Goal: Transaction & Acquisition: Download file/media

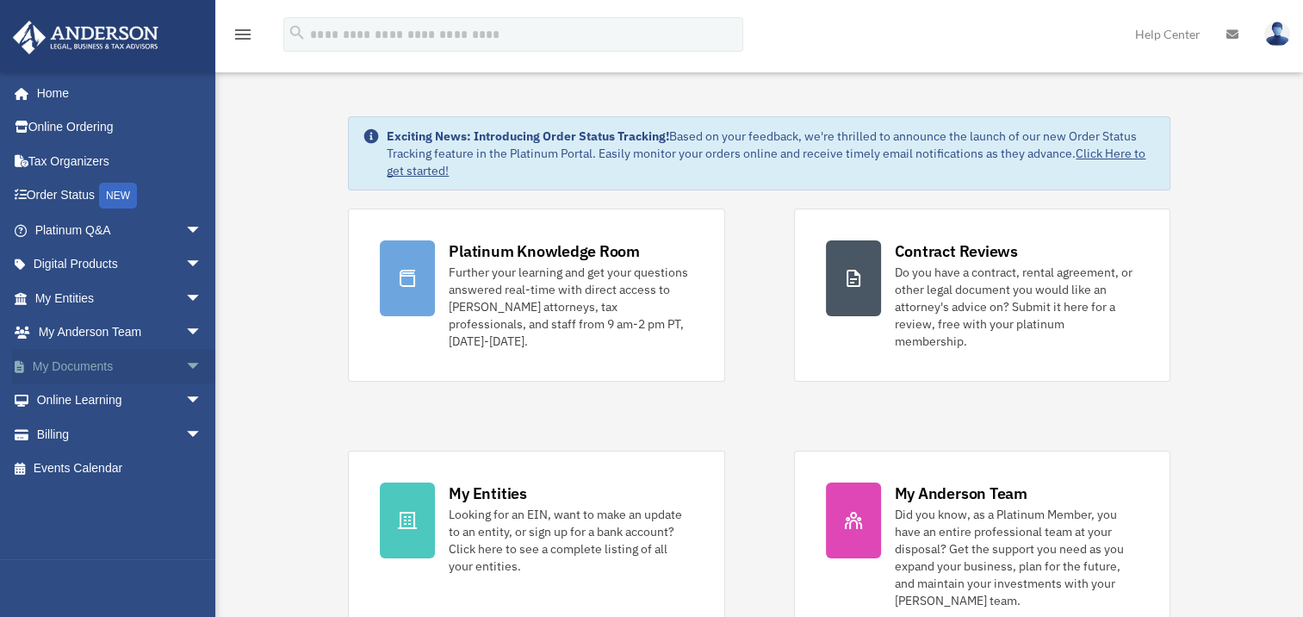
click at [78, 352] on link "My Documents arrow_drop_down" at bounding box center [120, 366] width 216 height 34
click at [185, 365] on span "arrow_drop_down" at bounding box center [202, 366] width 34 height 35
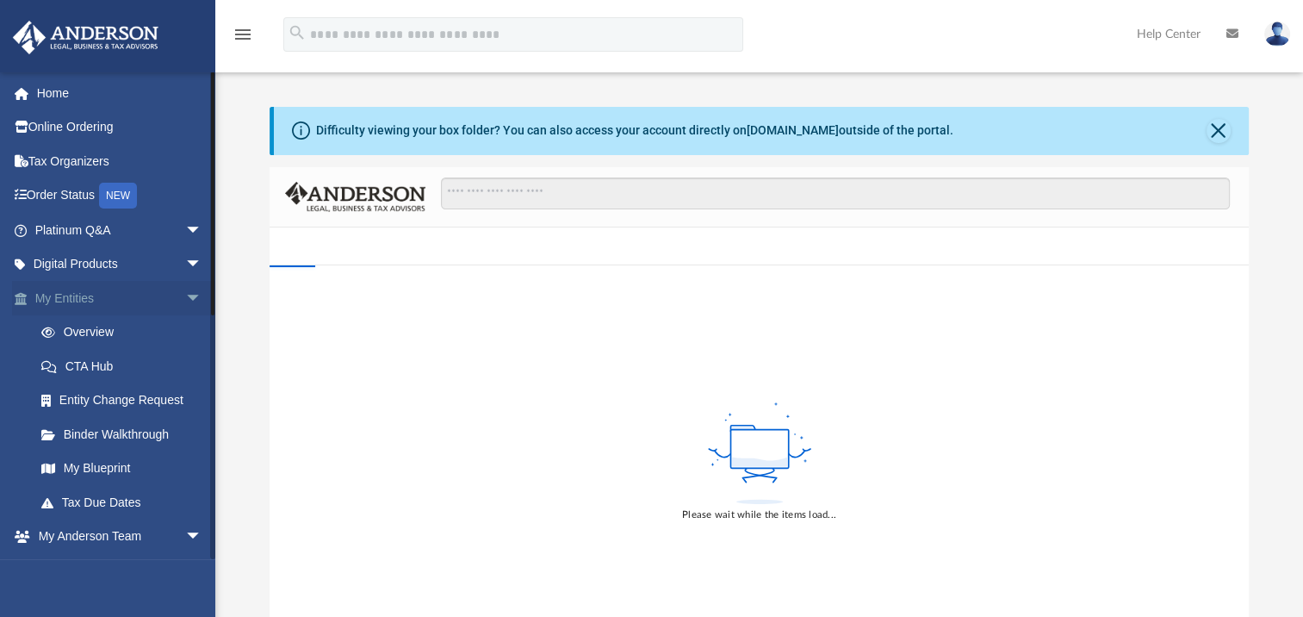
click at [185, 296] on span "arrow_drop_down" at bounding box center [202, 298] width 34 height 35
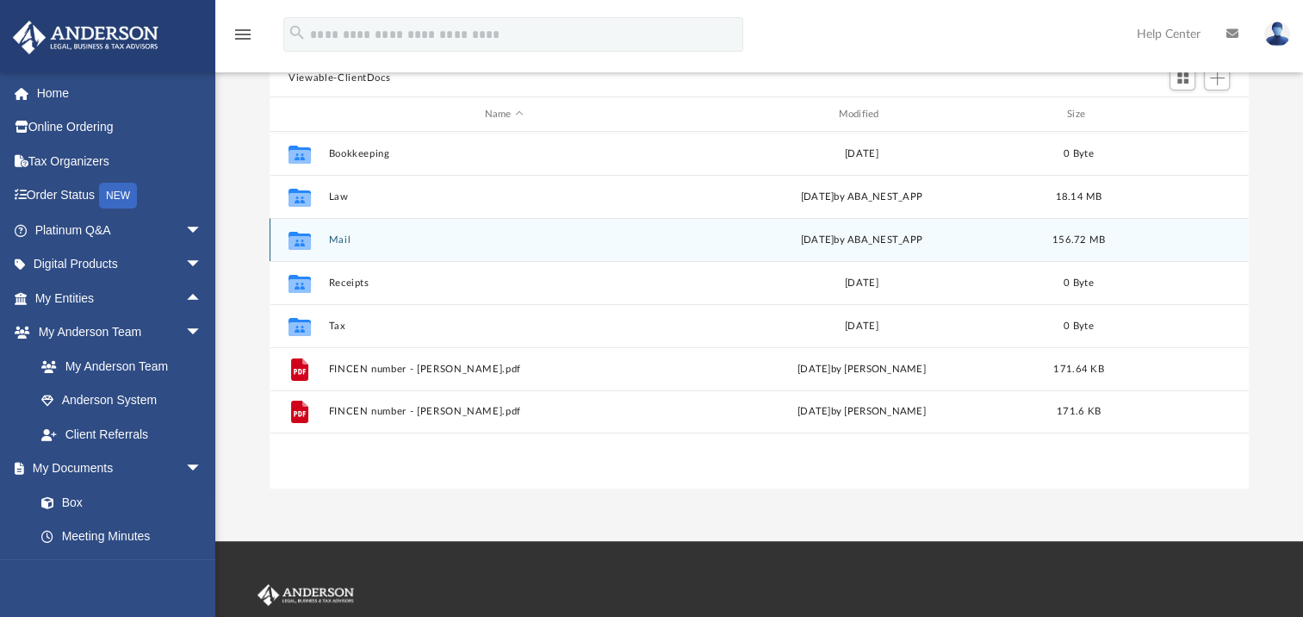
scroll to position [172, 0]
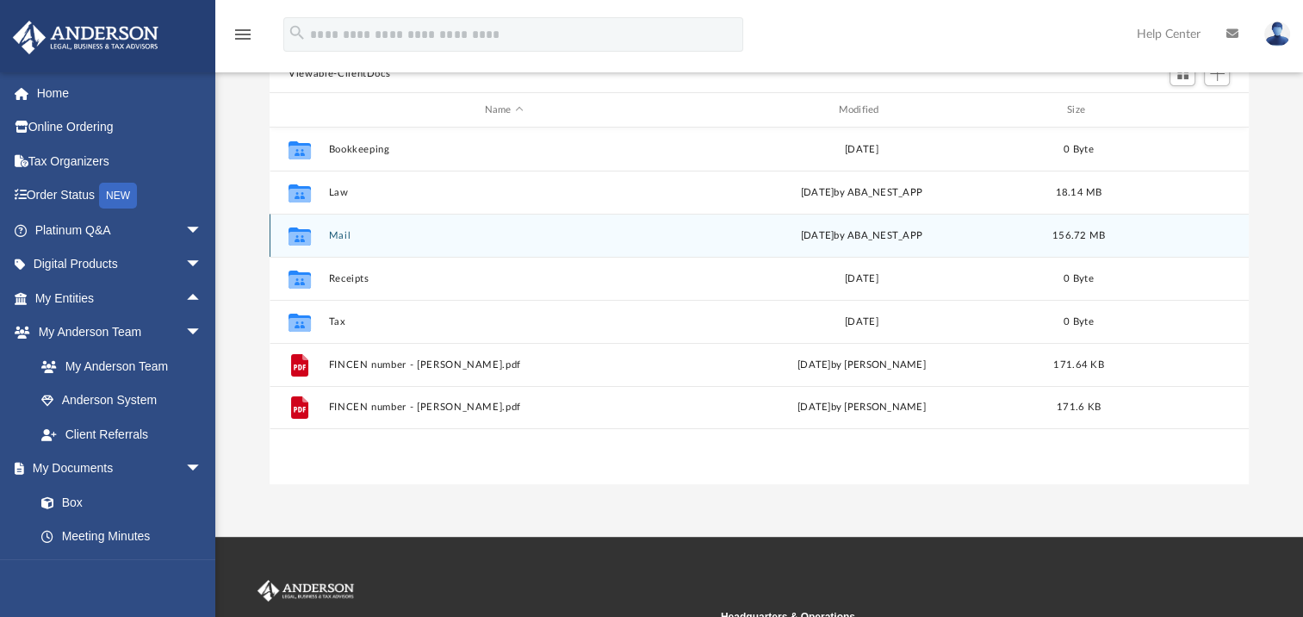
click at [417, 250] on div "Collaborated Folder Mail [DATE] by ABA_NEST_APP 156.72 MB" at bounding box center [759, 235] width 979 height 43
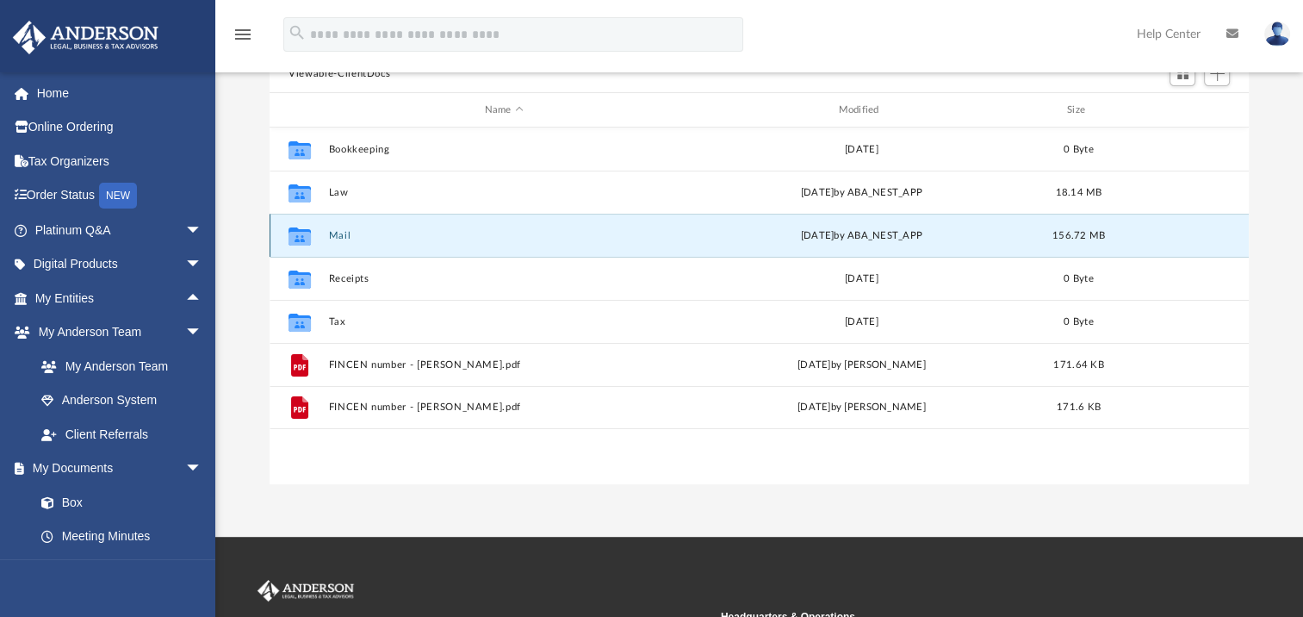
click at [305, 232] on icon "grid" at bounding box center [300, 239] width 22 height 14
click at [304, 233] on icon "grid" at bounding box center [300, 239] width 22 height 14
click at [868, 231] on div "[DATE] by ABA_NEST_APP" at bounding box center [861, 236] width 351 height 16
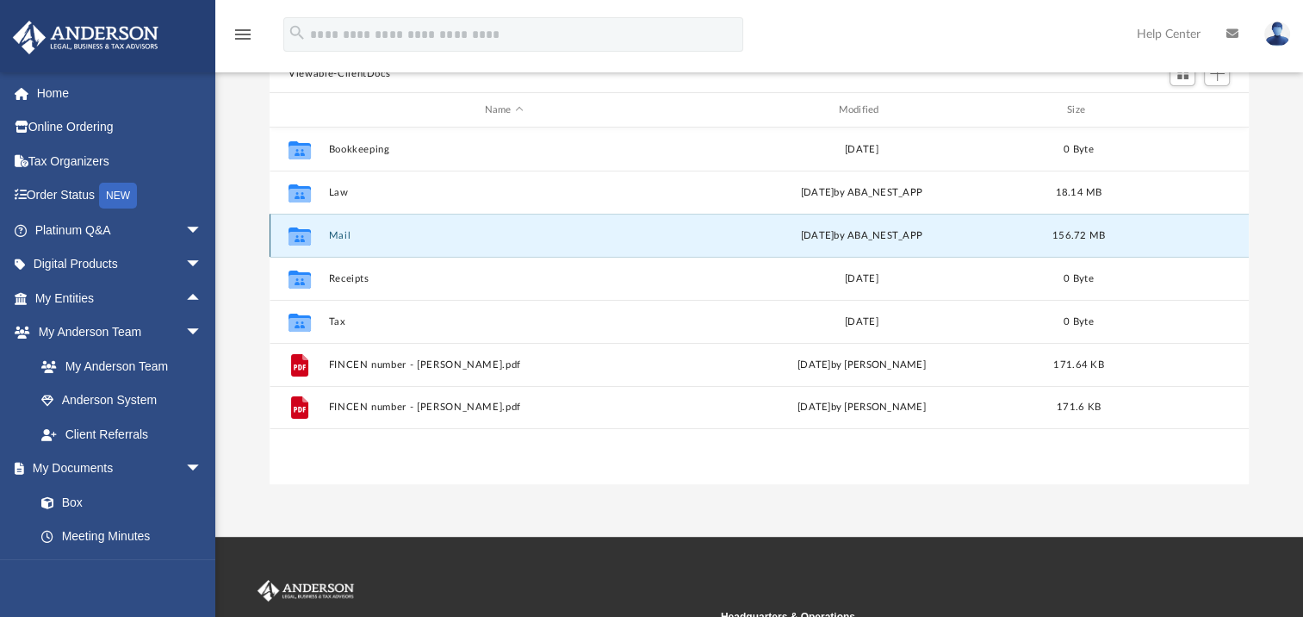
click at [303, 236] on icon "grid" at bounding box center [300, 236] width 22 height 18
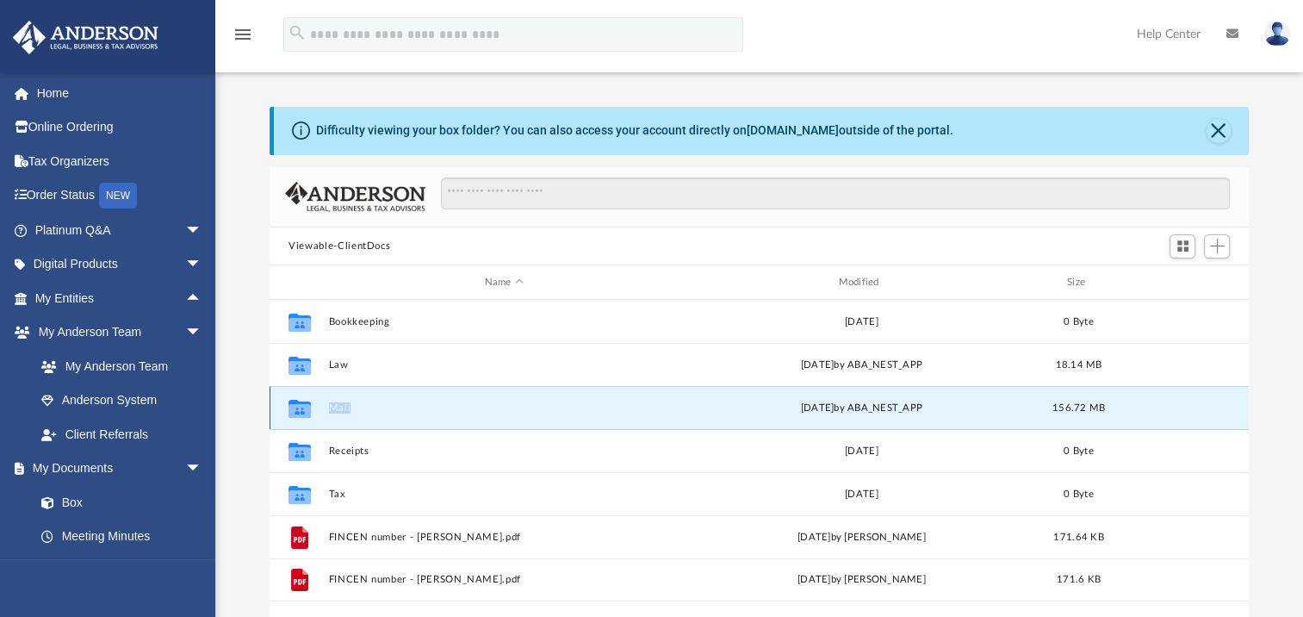
scroll to position [86, 0]
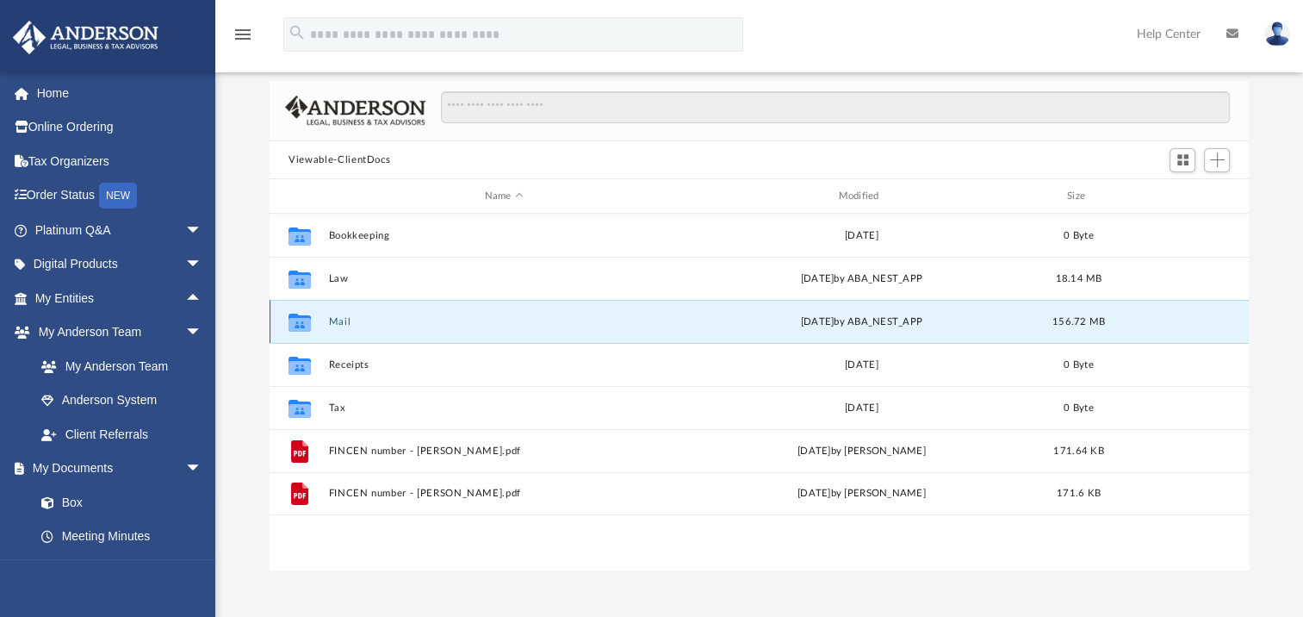
click at [1225, 322] on div "Collaborated Folder Mail [DATE] by ABA_NEST_APP 156.72 MB" at bounding box center [759, 321] width 979 height 43
click at [872, 316] on div "[DATE] by ABA_NEST_APP" at bounding box center [861, 322] width 351 height 16
click at [345, 320] on button "Mail" at bounding box center [504, 321] width 351 height 11
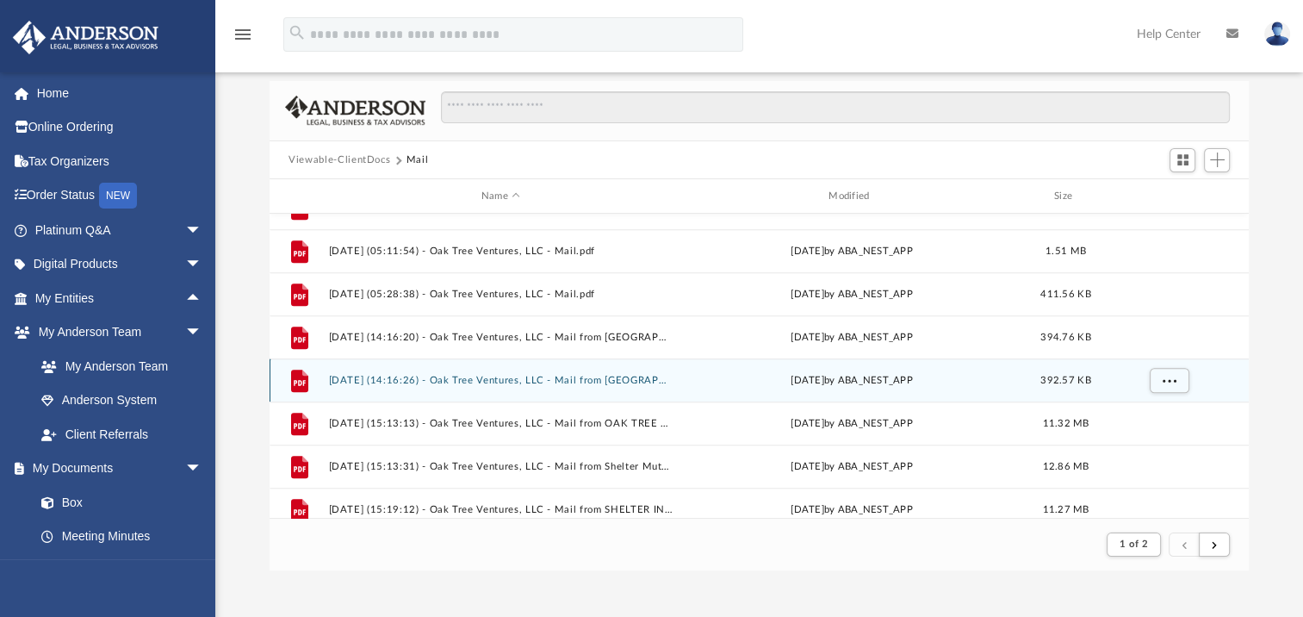
scroll to position [1464, 0]
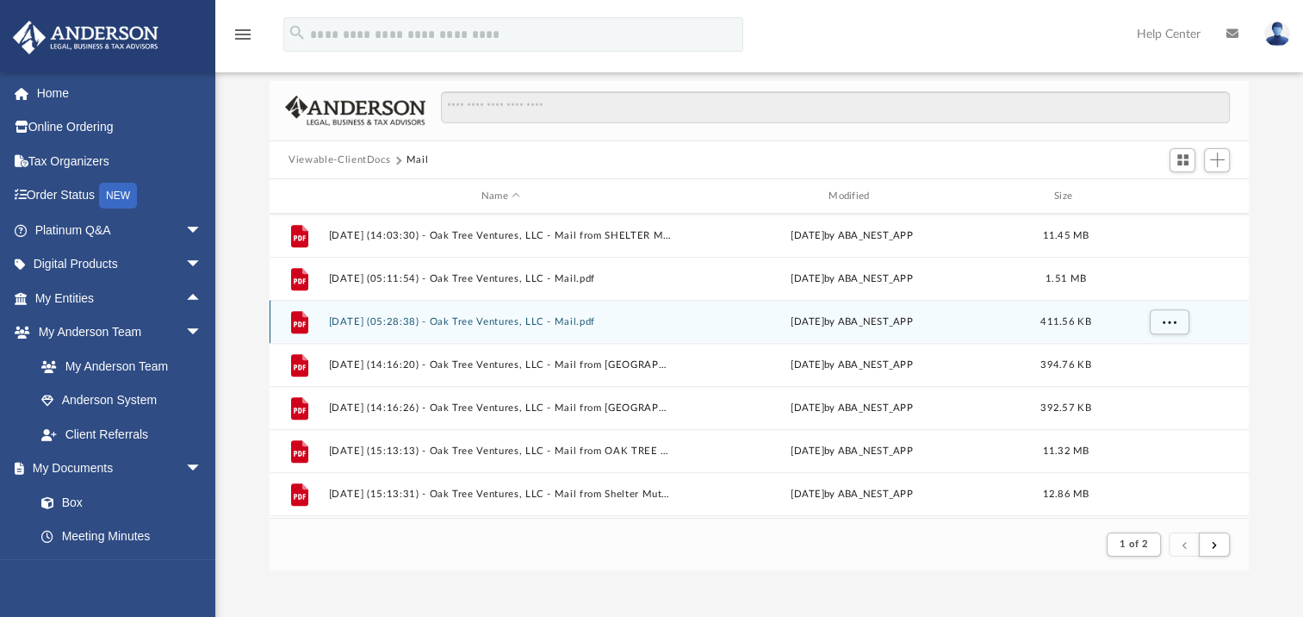
click at [517, 321] on button "[DATE] (05:28:38) - Oak Tree Ventures, LLC - Mail.pdf" at bounding box center [501, 321] width 344 height 11
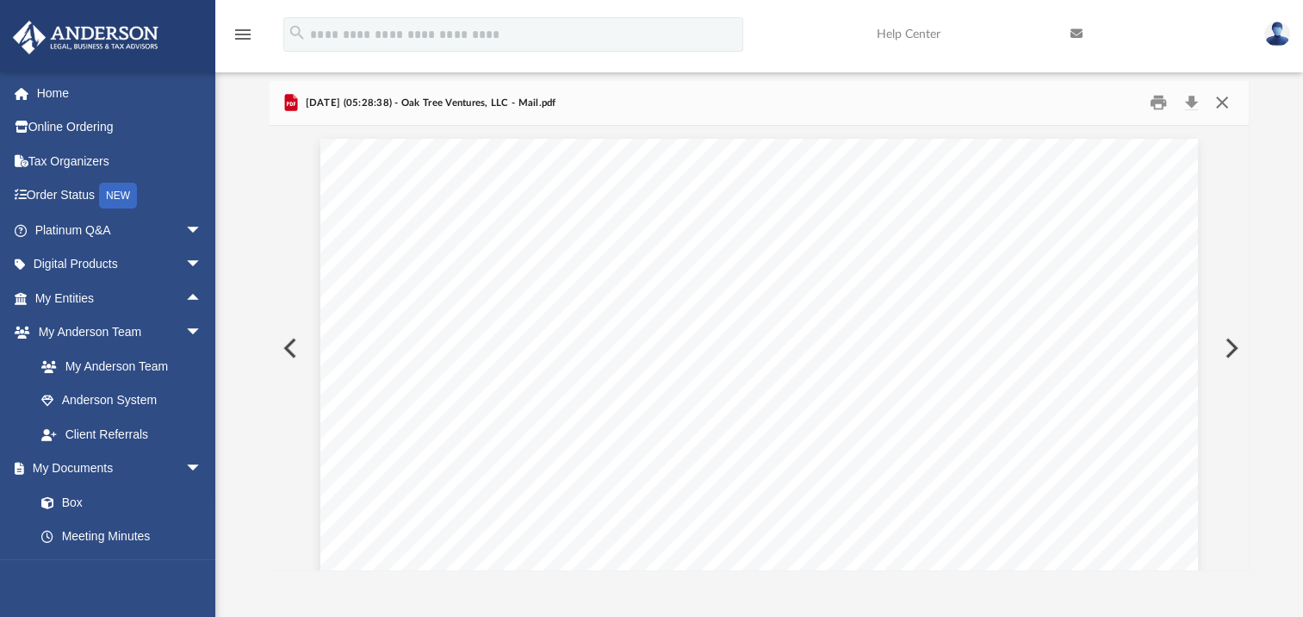
click at [1228, 98] on button "Close" at bounding box center [1221, 103] width 31 height 27
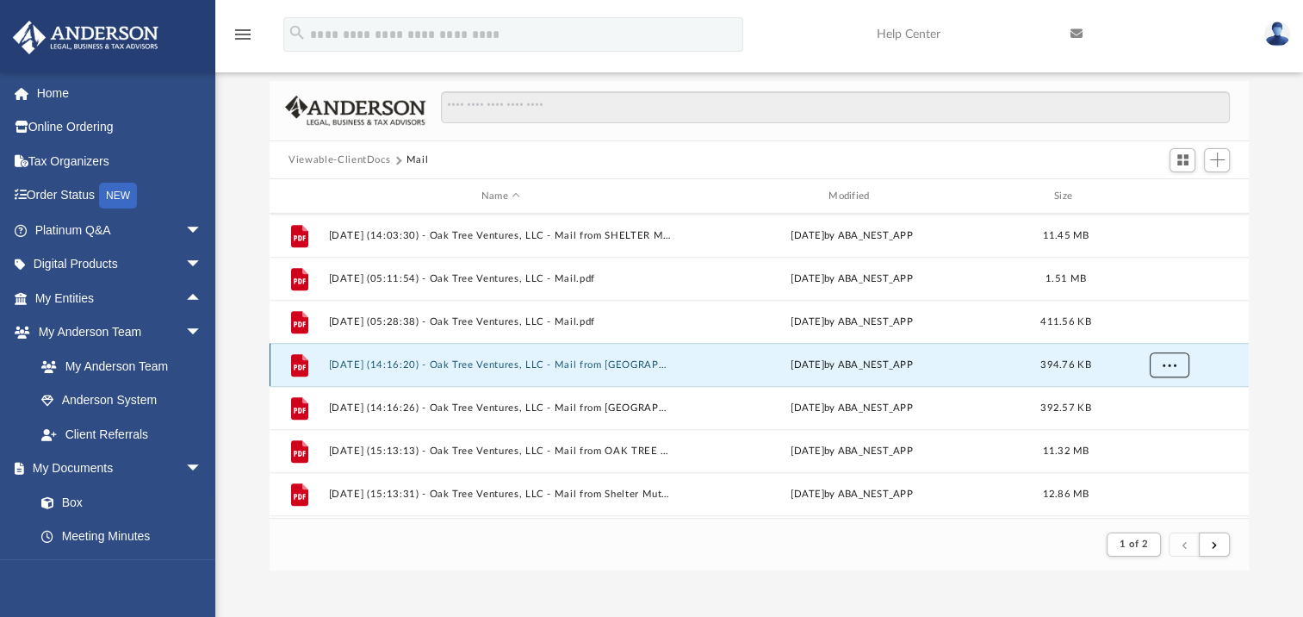
click at [1164, 359] on span "More options" at bounding box center [1170, 363] width 14 height 9
click at [1160, 421] on li "Download" at bounding box center [1154, 427] width 50 height 18
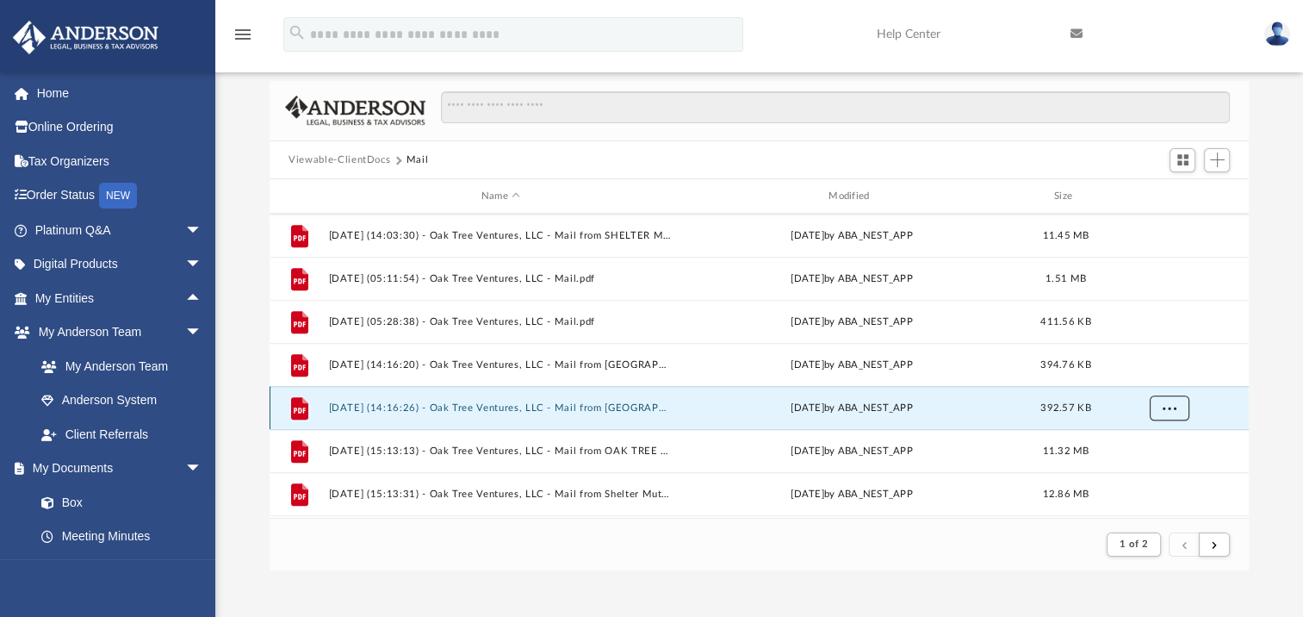
click at [1169, 410] on span "More options" at bounding box center [1170, 406] width 14 height 9
click at [1170, 470] on li "Download" at bounding box center [1154, 470] width 50 height 18
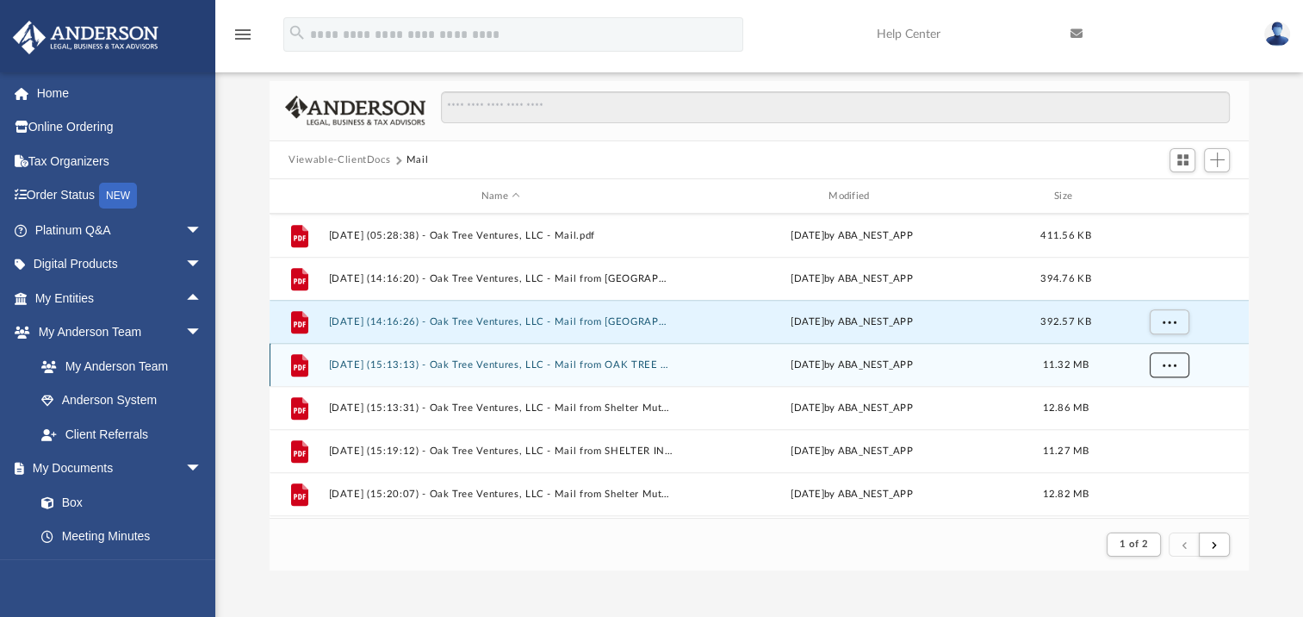
click at [1175, 365] on span "More options" at bounding box center [1170, 363] width 14 height 9
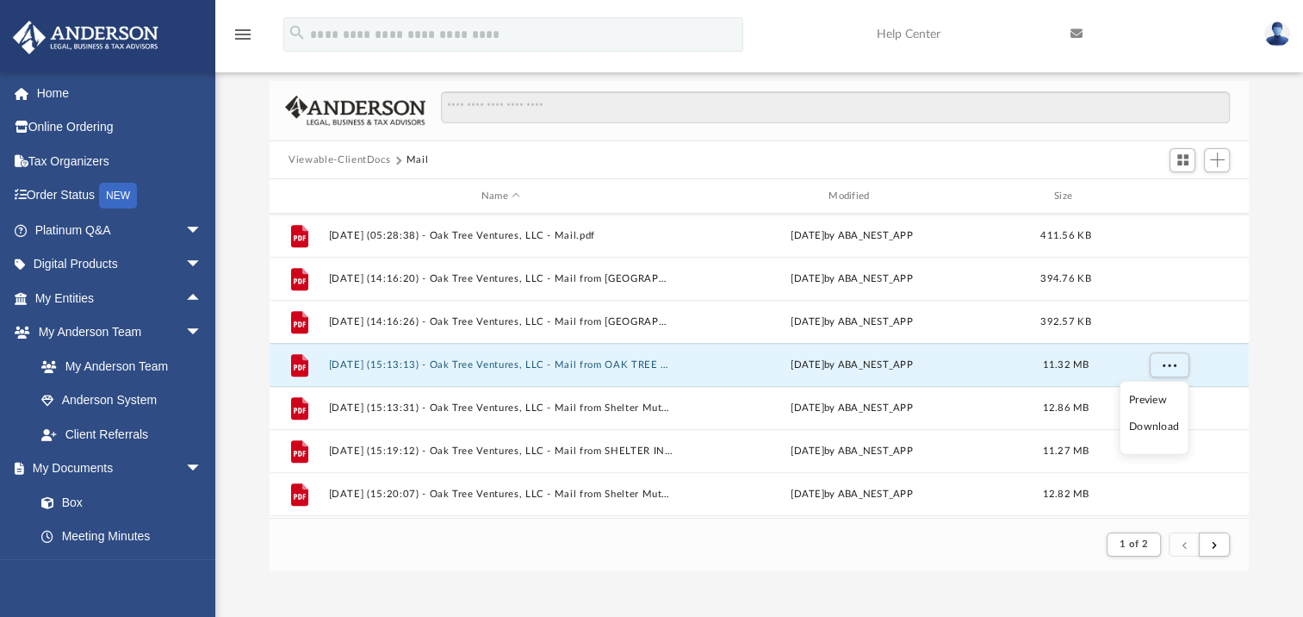
click at [1151, 424] on li "Download" at bounding box center [1154, 427] width 50 height 18
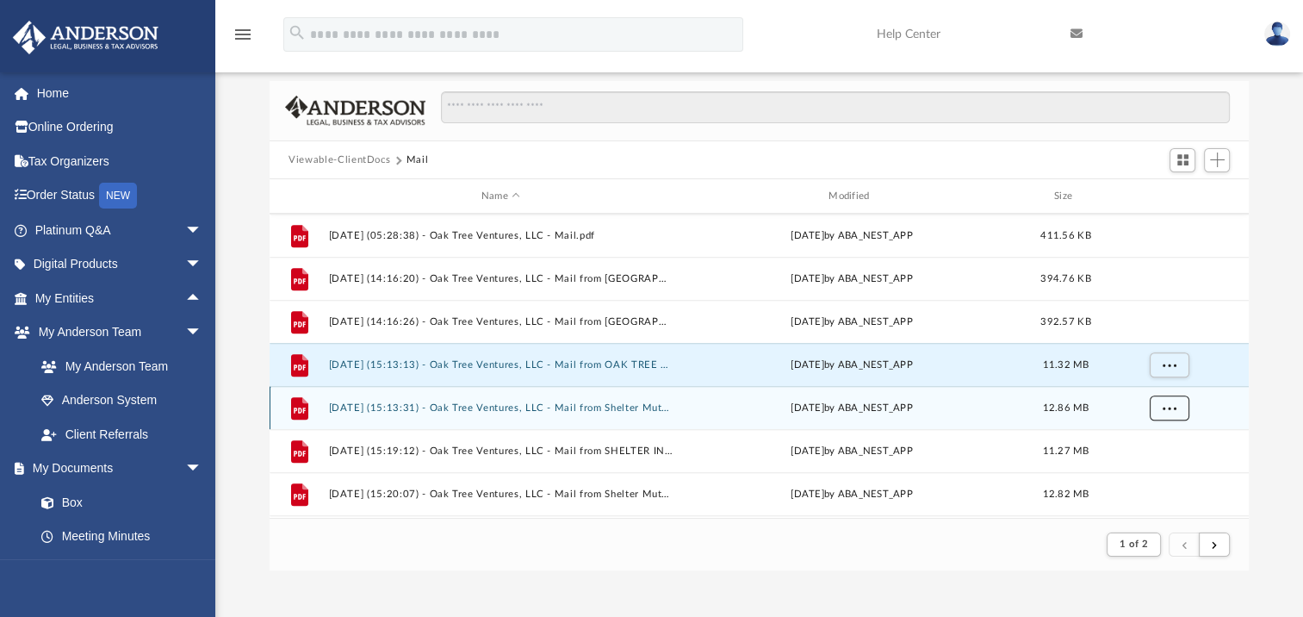
click at [1168, 408] on span "More options" at bounding box center [1170, 406] width 14 height 9
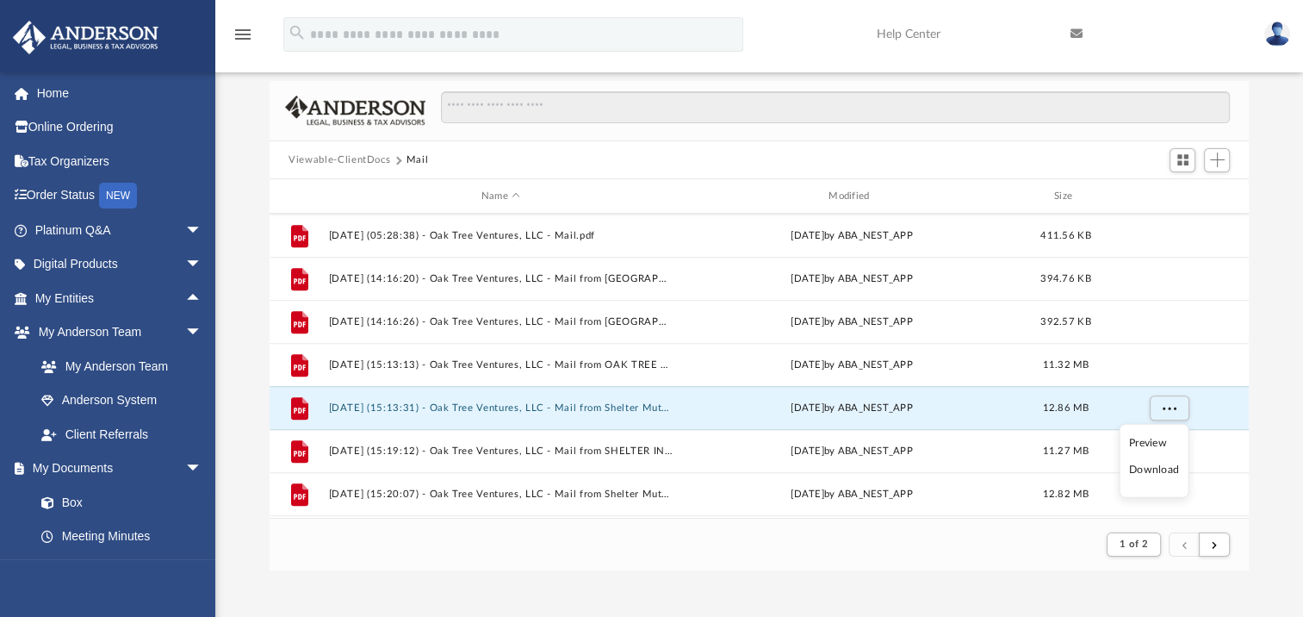
click at [1156, 464] on li "Download" at bounding box center [1154, 470] width 50 height 18
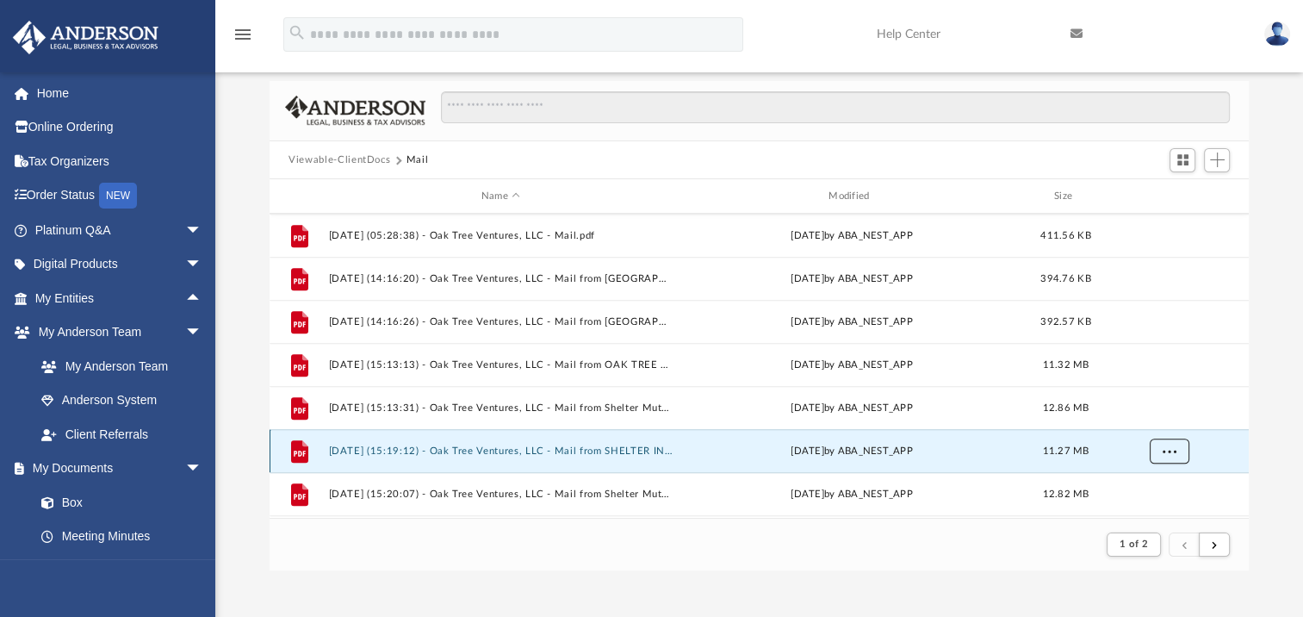
click at [1166, 451] on span "More options" at bounding box center [1170, 449] width 14 height 9
click at [1162, 415] on li "Download" at bounding box center [1154, 414] width 50 height 18
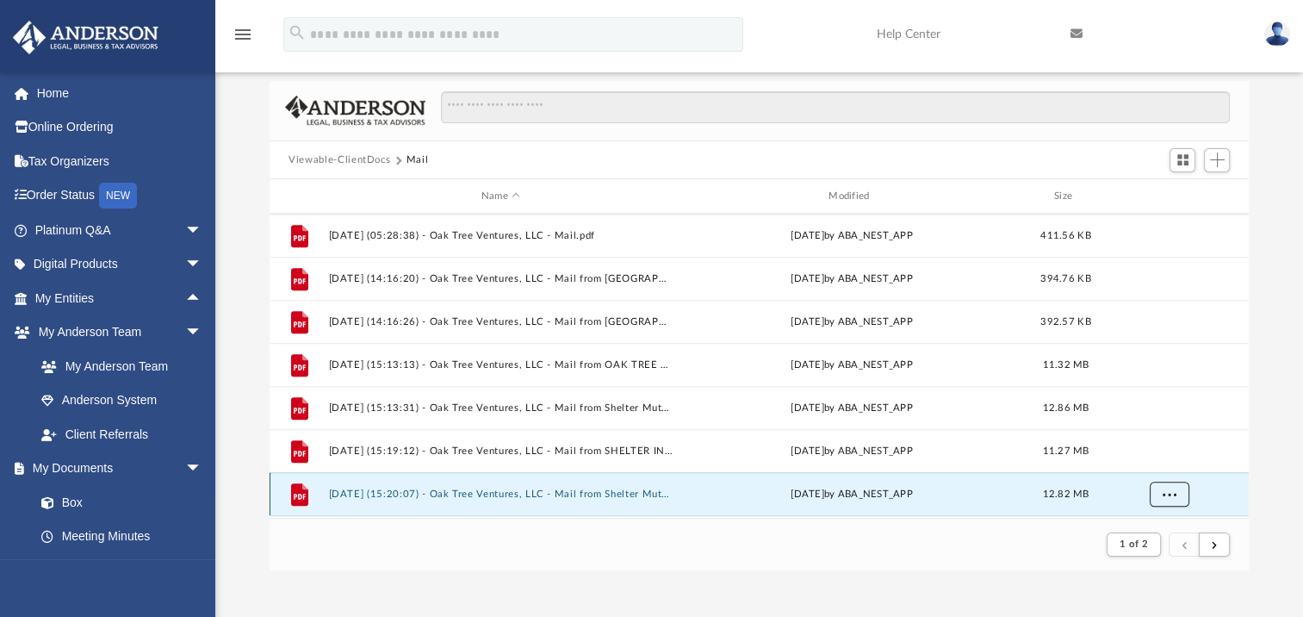
click at [1171, 494] on span "More options" at bounding box center [1170, 492] width 14 height 9
click at [1154, 450] on li "Download" at bounding box center [1154, 457] width 50 height 18
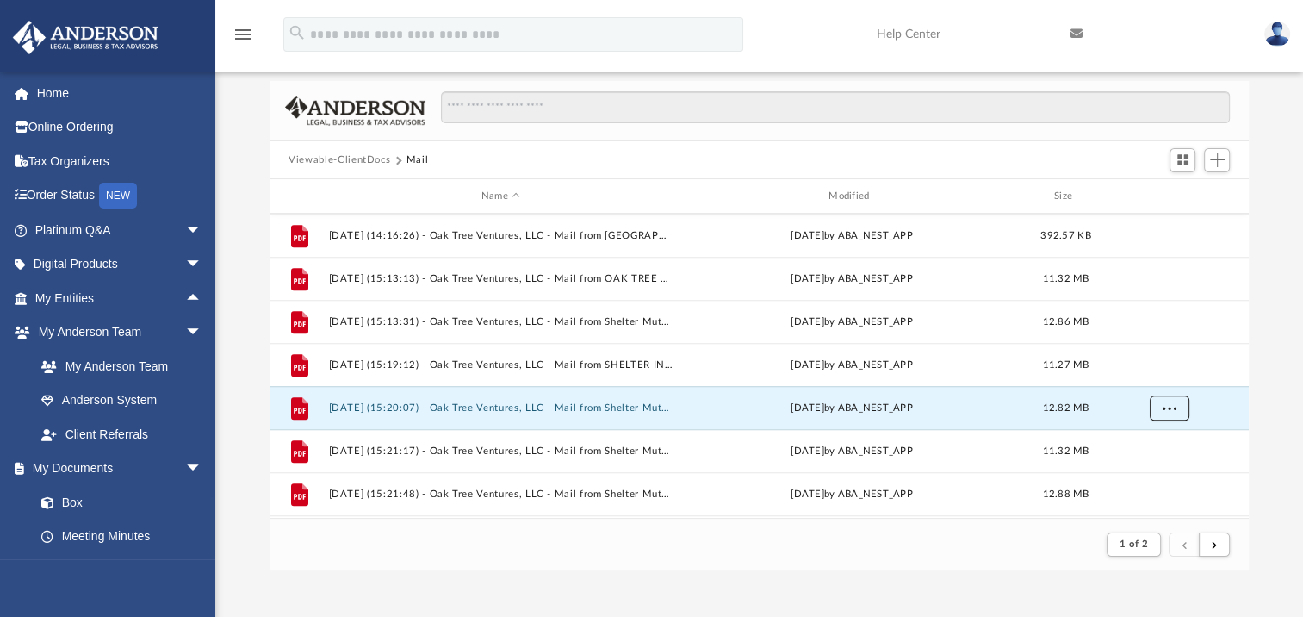
scroll to position [1723, 0]
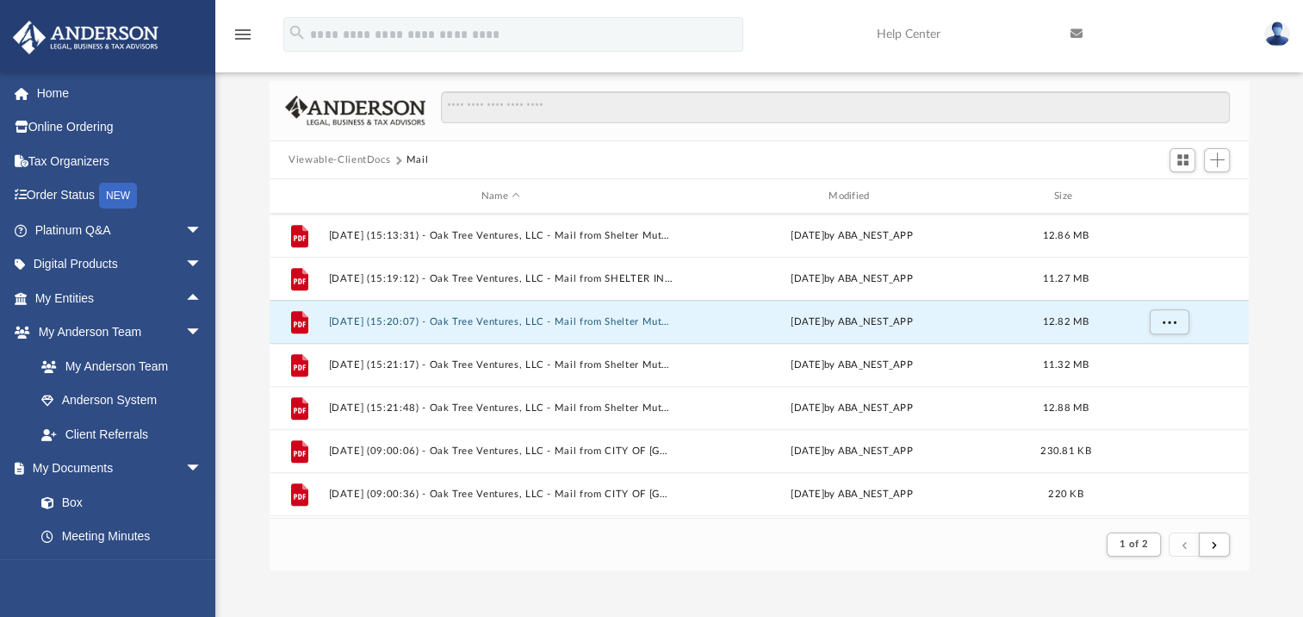
click at [1263, 415] on div "Difficulty viewing your box folder? You can also access your account directly o…" at bounding box center [759, 296] width 1088 height 550
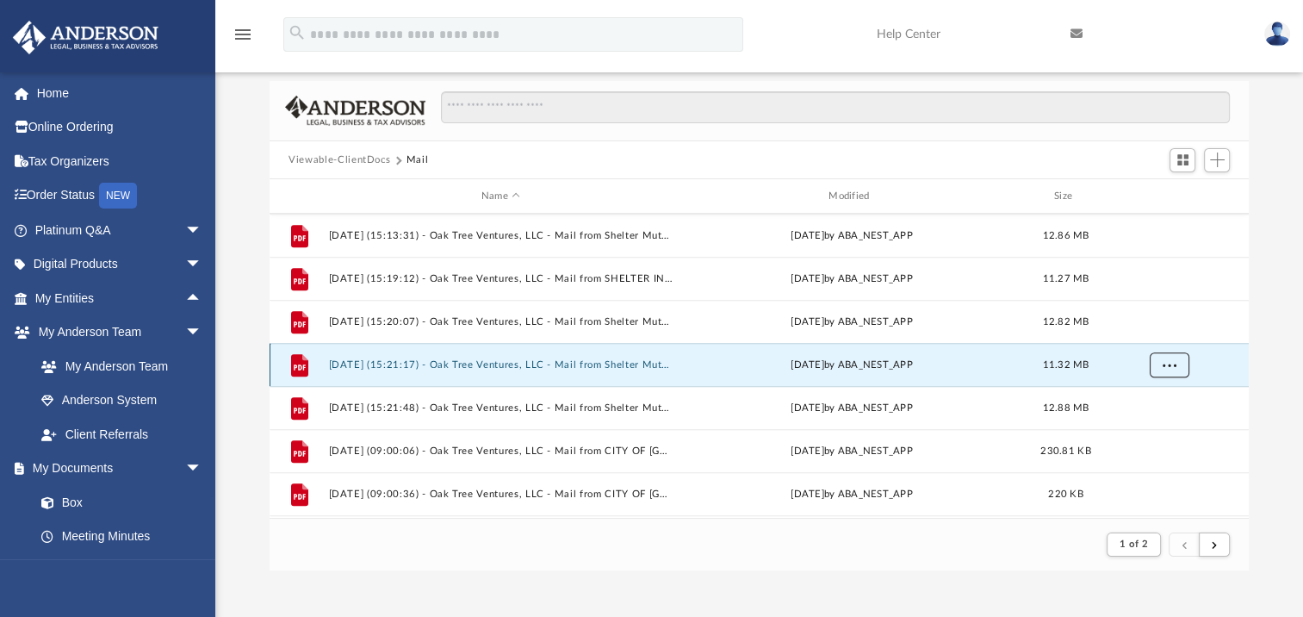
click at [1166, 358] on button "More options" at bounding box center [1170, 365] width 40 height 26
click at [1152, 419] on li "Download" at bounding box center [1154, 427] width 50 height 18
click at [1174, 365] on span "More options" at bounding box center [1170, 363] width 14 height 9
click at [1148, 424] on li "Download" at bounding box center [1154, 427] width 50 height 18
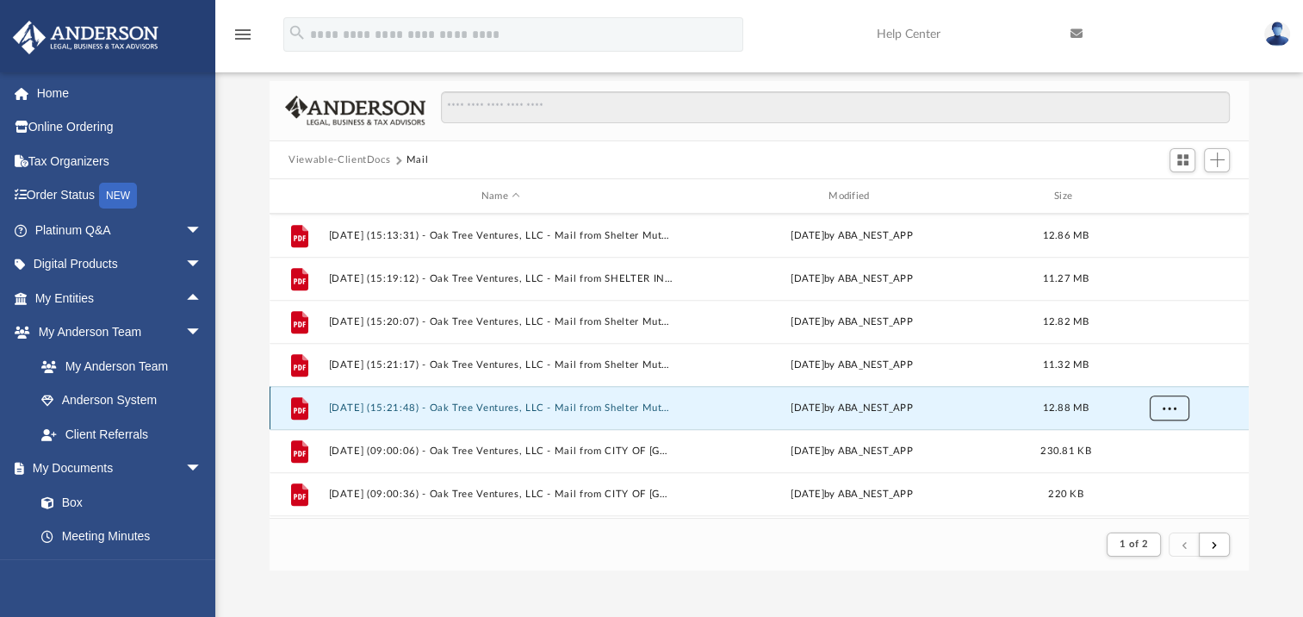
click at [1166, 407] on span "More options" at bounding box center [1170, 406] width 14 height 9
click at [1155, 466] on li "Download" at bounding box center [1154, 470] width 50 height 18
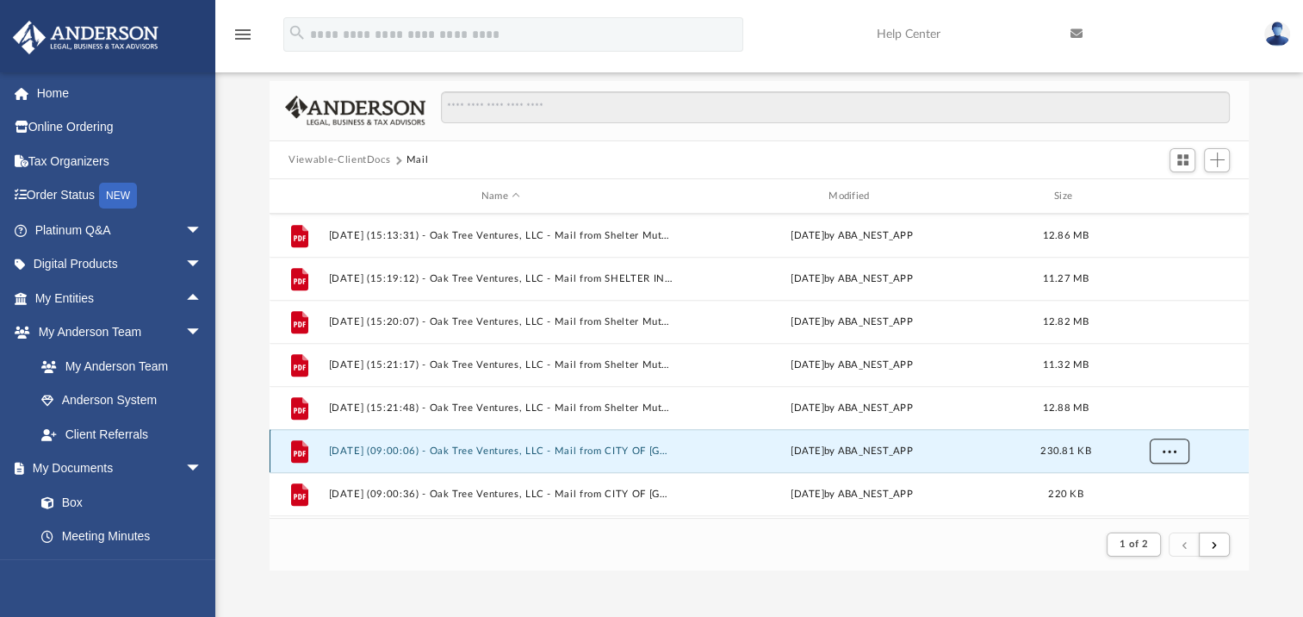
click at [1175, 452] on span "More options" at bounding box center [1170, 449] width 14 height 9
click at [1151, 413] on li "Download" at bounding box center [1154, 414] width 50 height 18
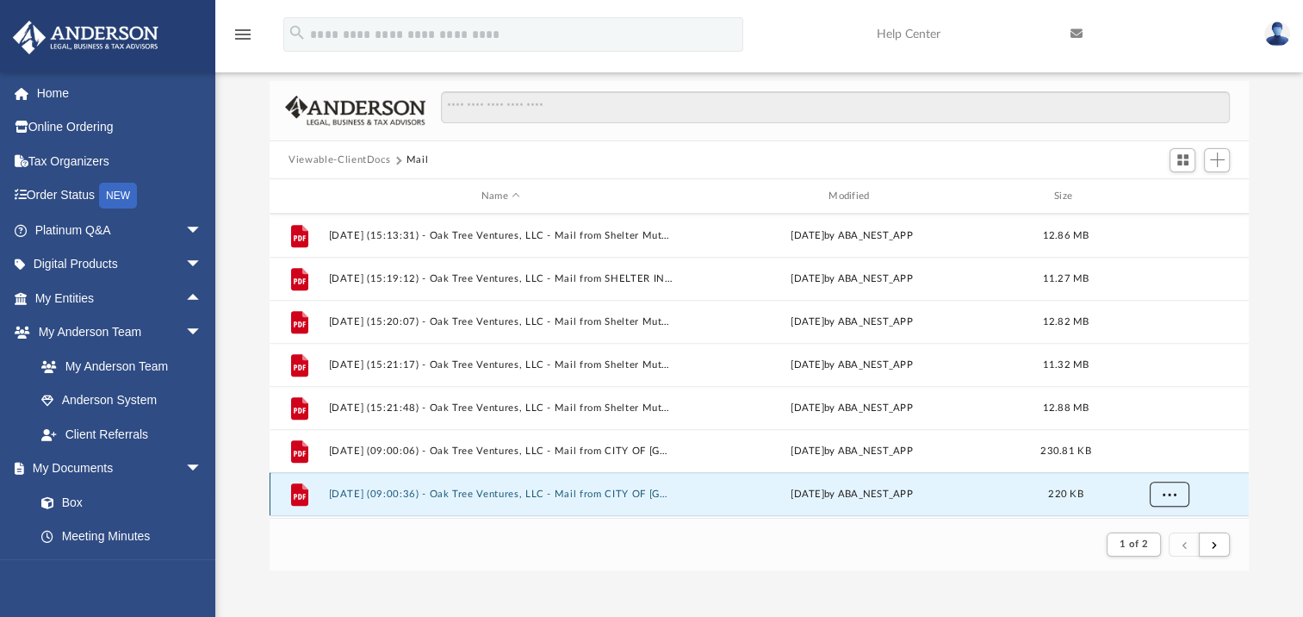
click at [1171, 492] on span "More options" at bounding box center [1170, 492] width 14 height 9
click at [1155, 455] on li "Download" at bounding box center [1154, 457] width 50 height 18
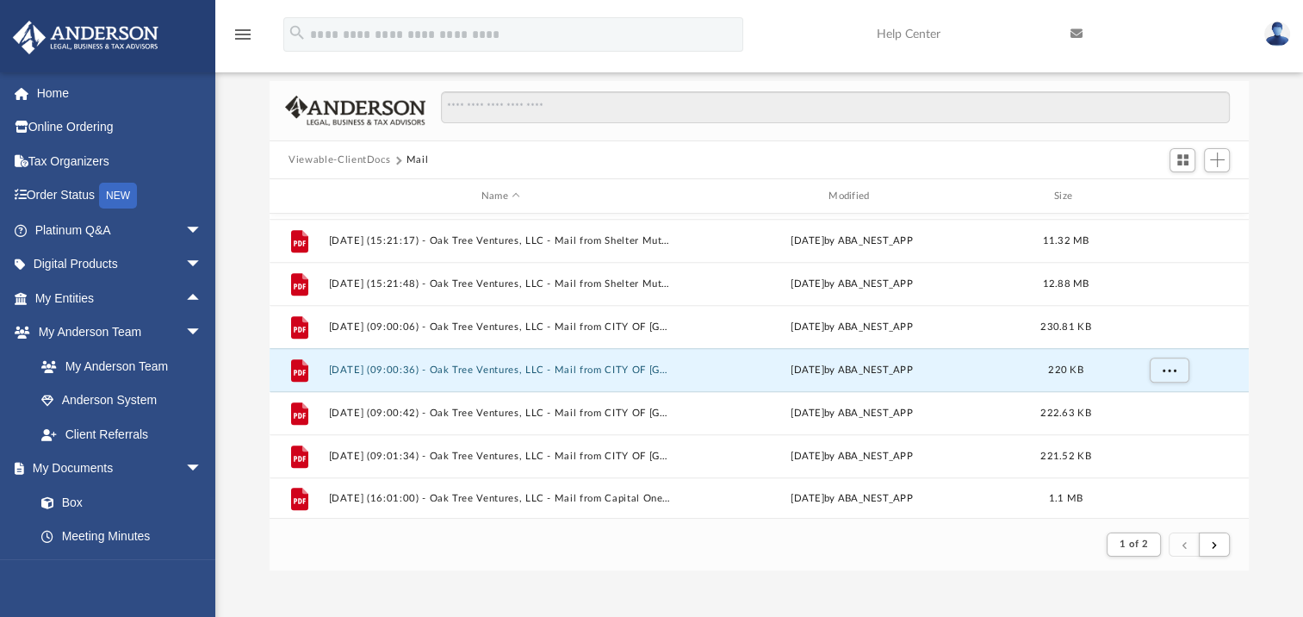
scroll to position [1849, 0]
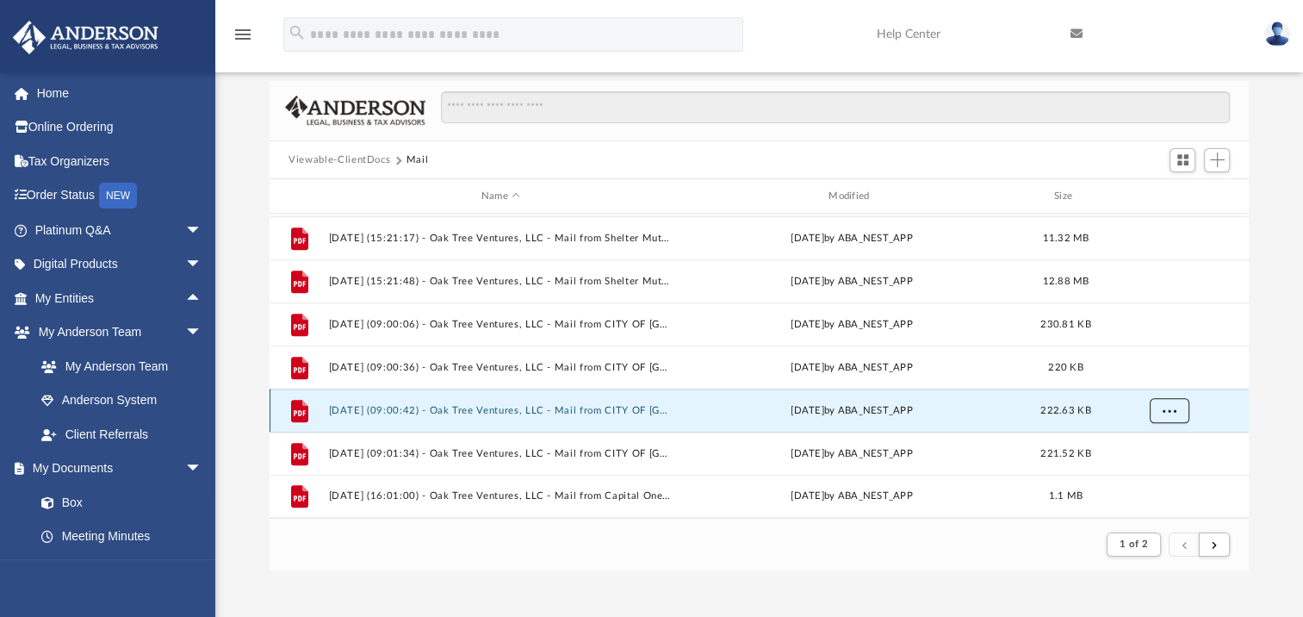
click at [1164, 413] on span "More options" at bounding box center [1170, 409] width 14 height 9
click at [1150, 470] on li "Download" at bounding box center [1154, 472] width 50 height 18
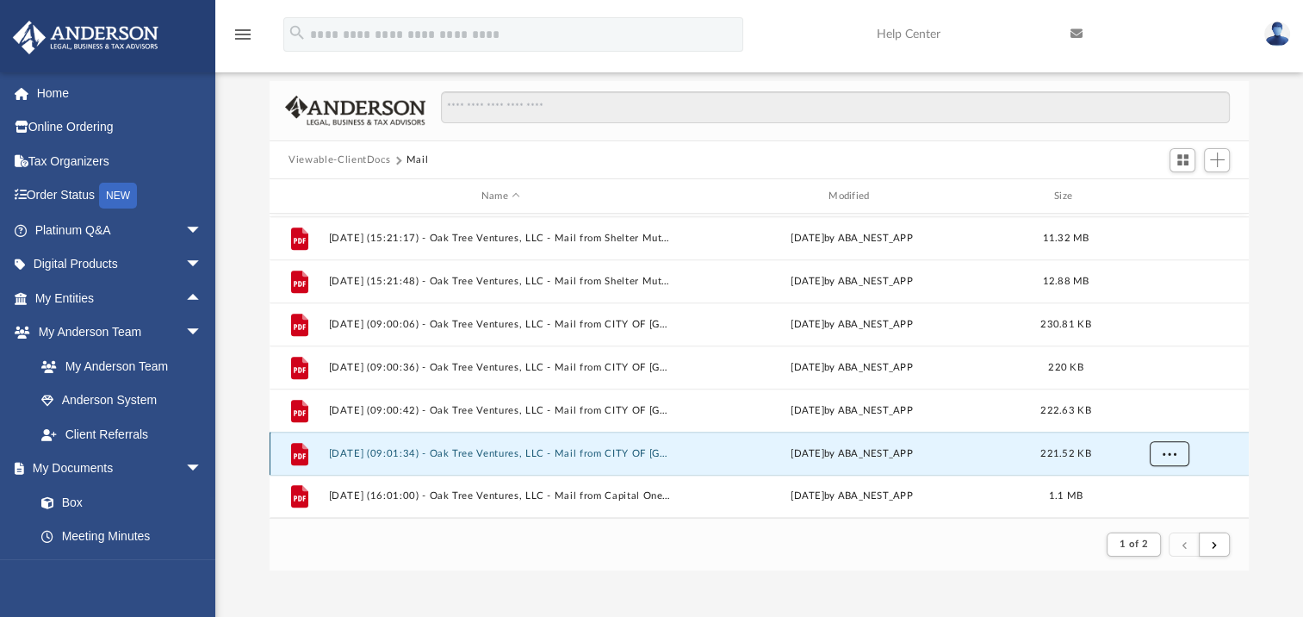
click at [1171, 448] on span "More options" at bounding box center [1170, 452] width 14 height 9
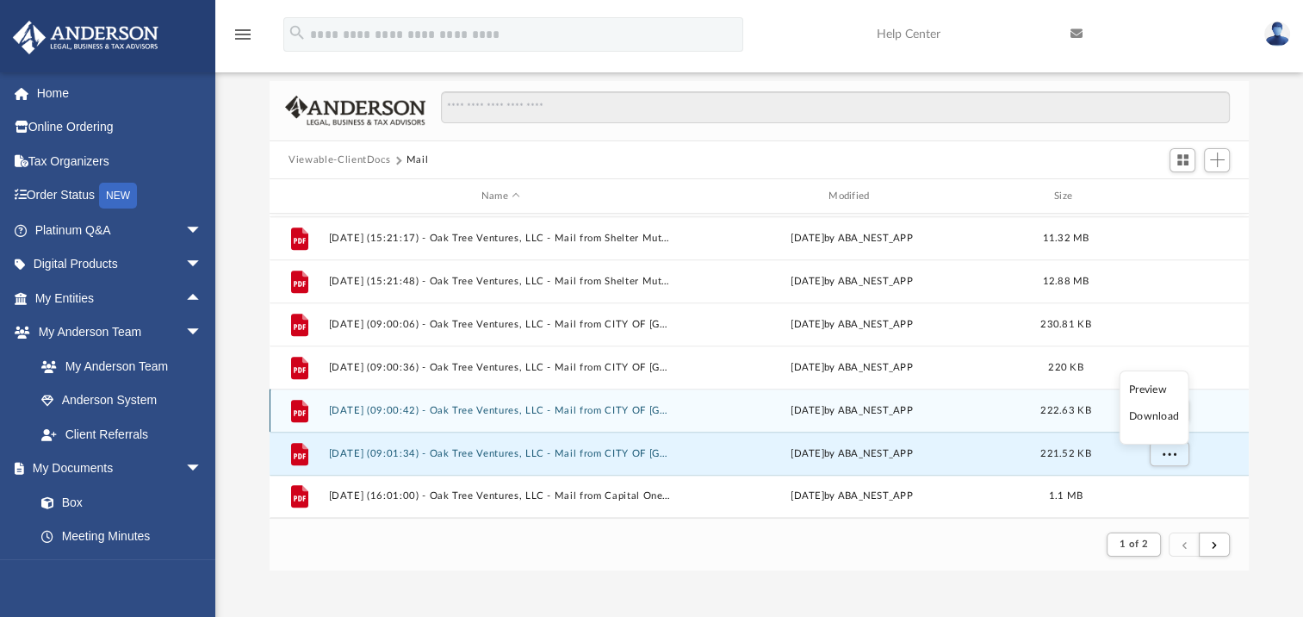
click at [1147, 415] on li "Download" at bounding box center [1154, 416] width 50 height 18
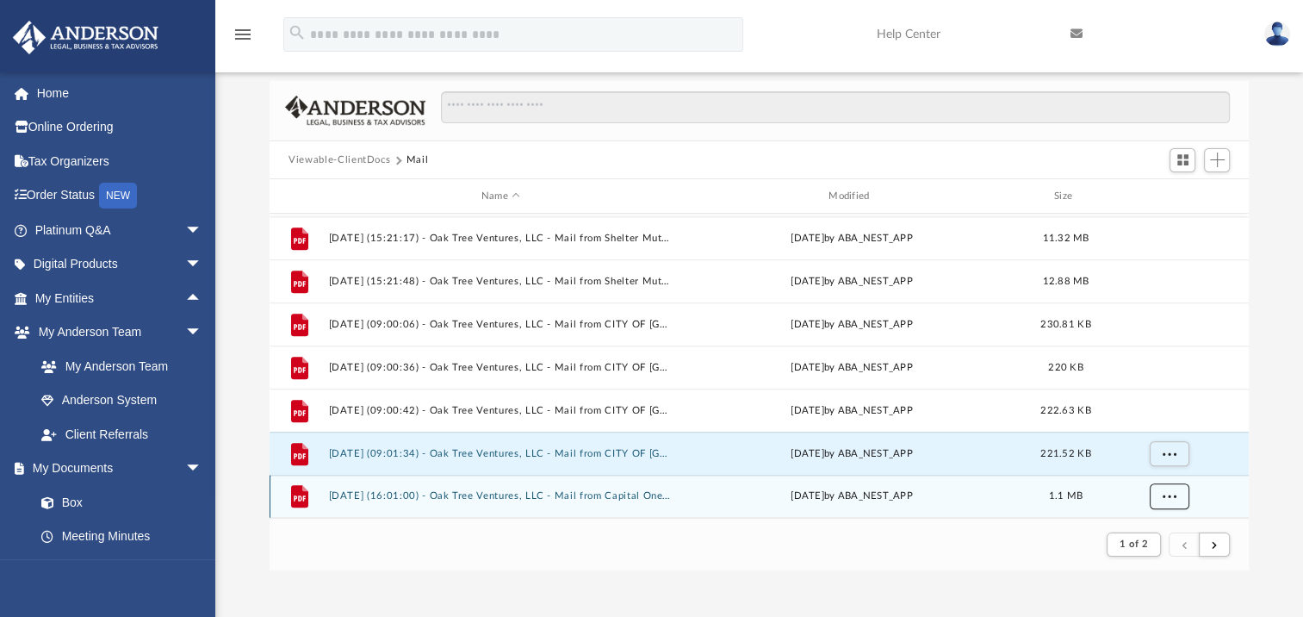
click at [1179, 489] on button "More options" at bounding box center [1170, 496] width 40 height 26
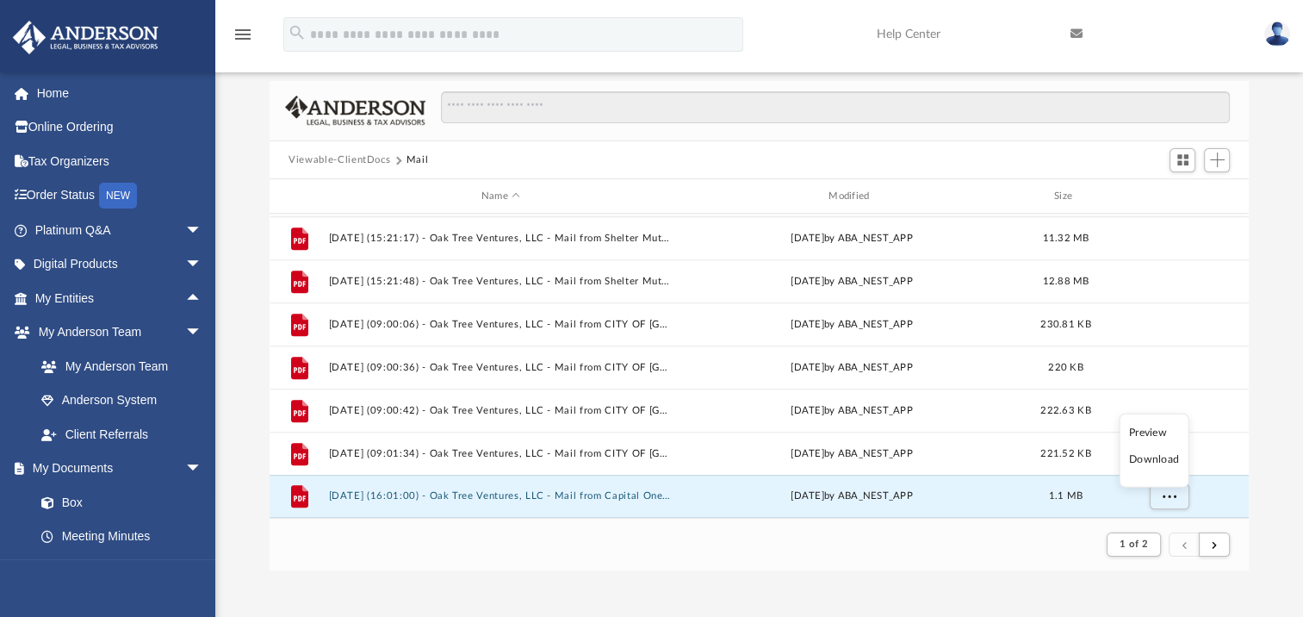
click at [1140, 453] on li "Download" at bounding box center [1154, 459] width 50 height 18
drag, startPoint x: 1037, startPoint y: 555, endPoint x: 1047, endPoint y: 549, distance: 12.0
click at [1040, 552] on footer "1 of 2" at bounding box center [759, 544] width 979 height 53
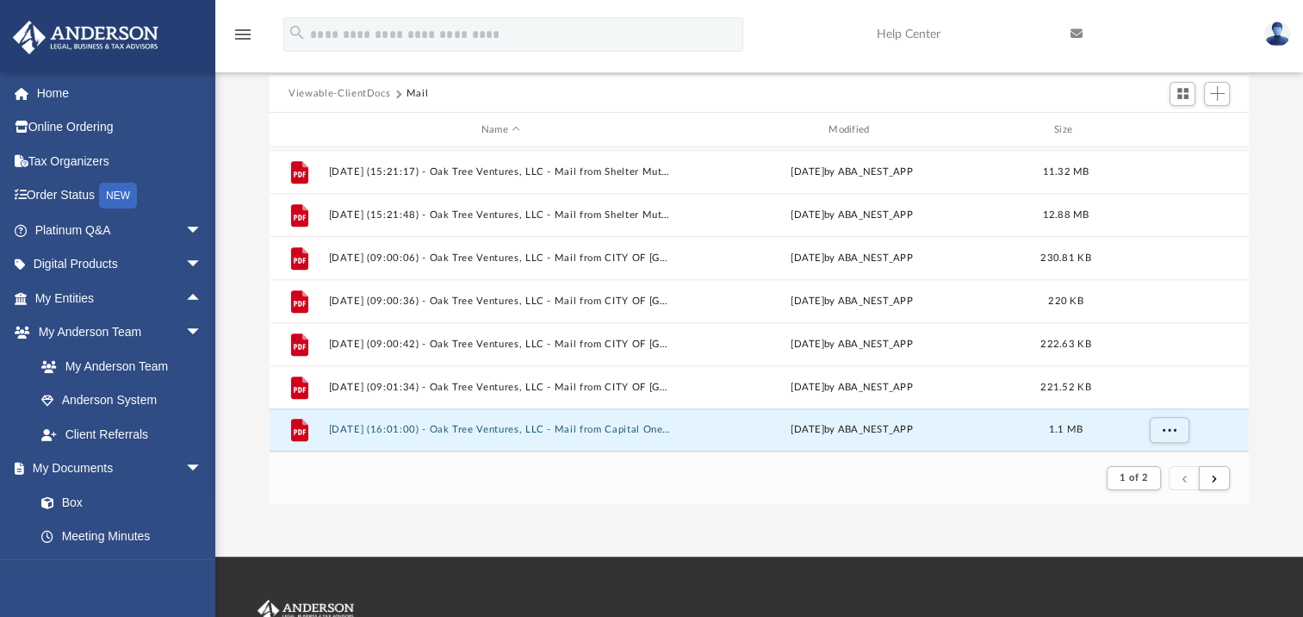
scroll to position [172, 0]
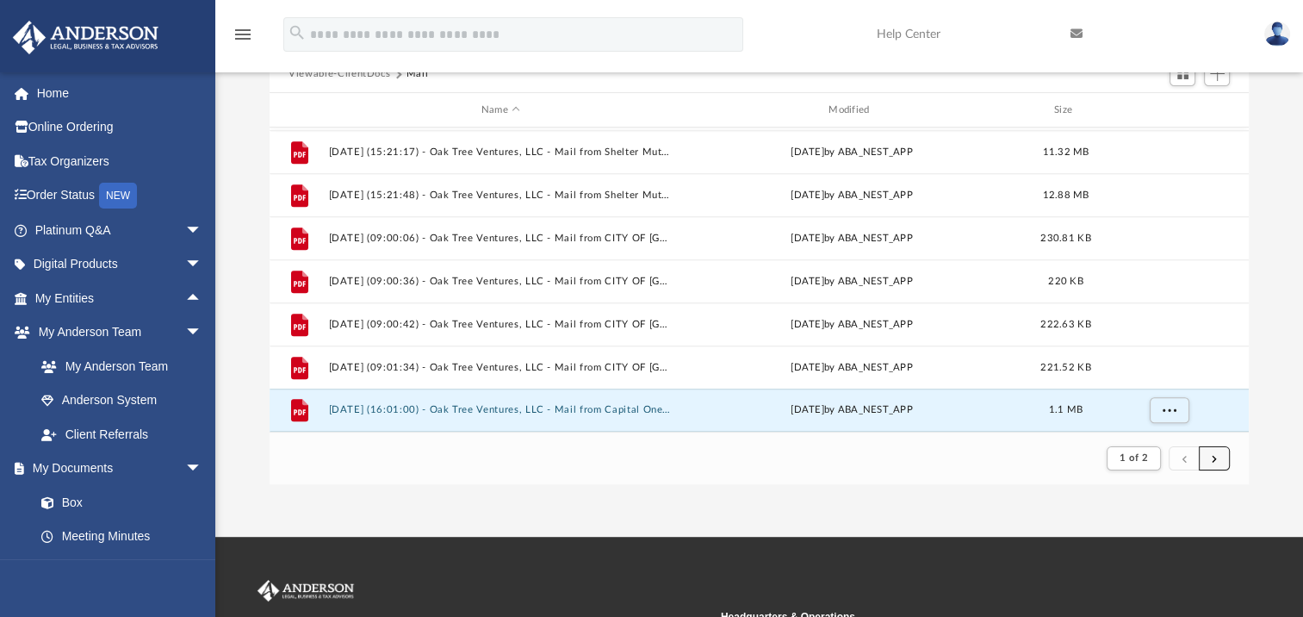
click at [1214, 452] on button "submit" at bounding box center [1214, 458] width 31 height 25
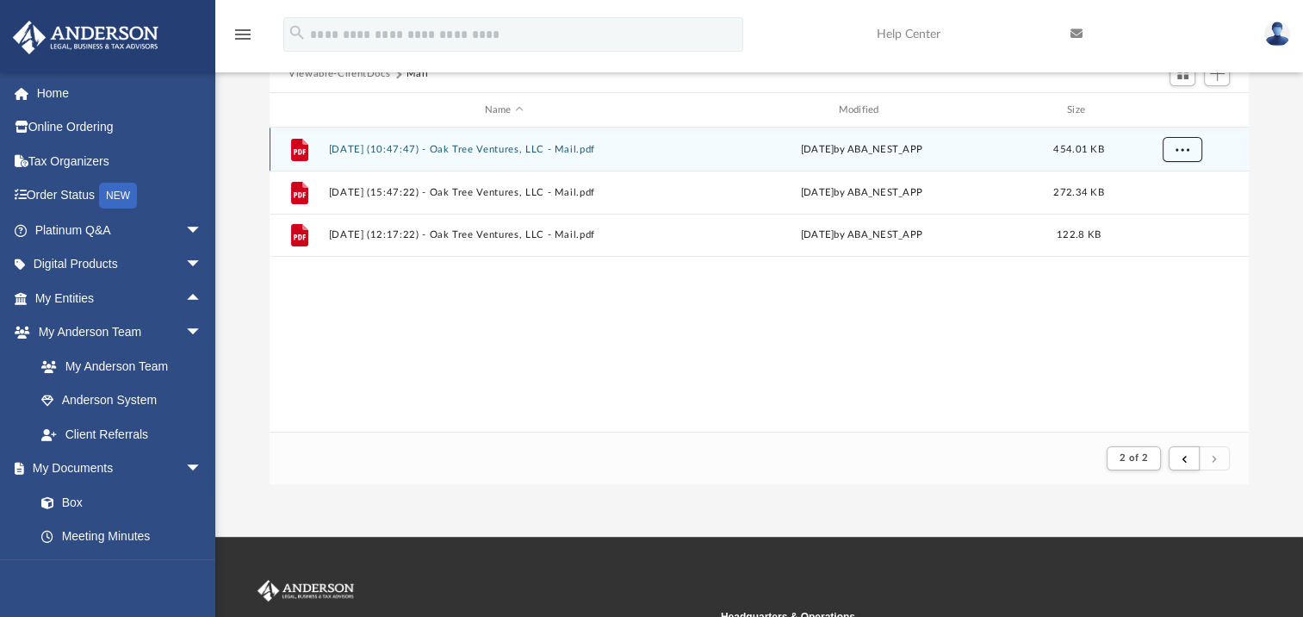
click at [1181, 146] on span "More options" at bounding box center [1183, 148] width 14 height 9
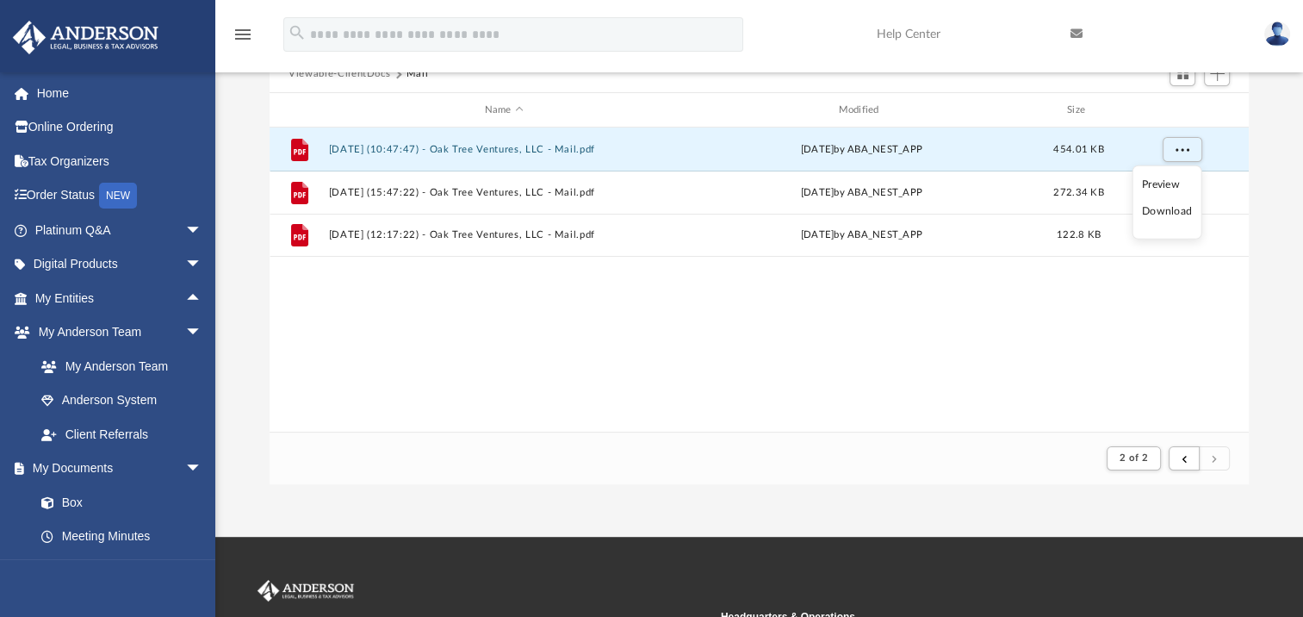
click at [1172, 213] on li "Download" at bounding box center [1167, 211] width 50 height 18
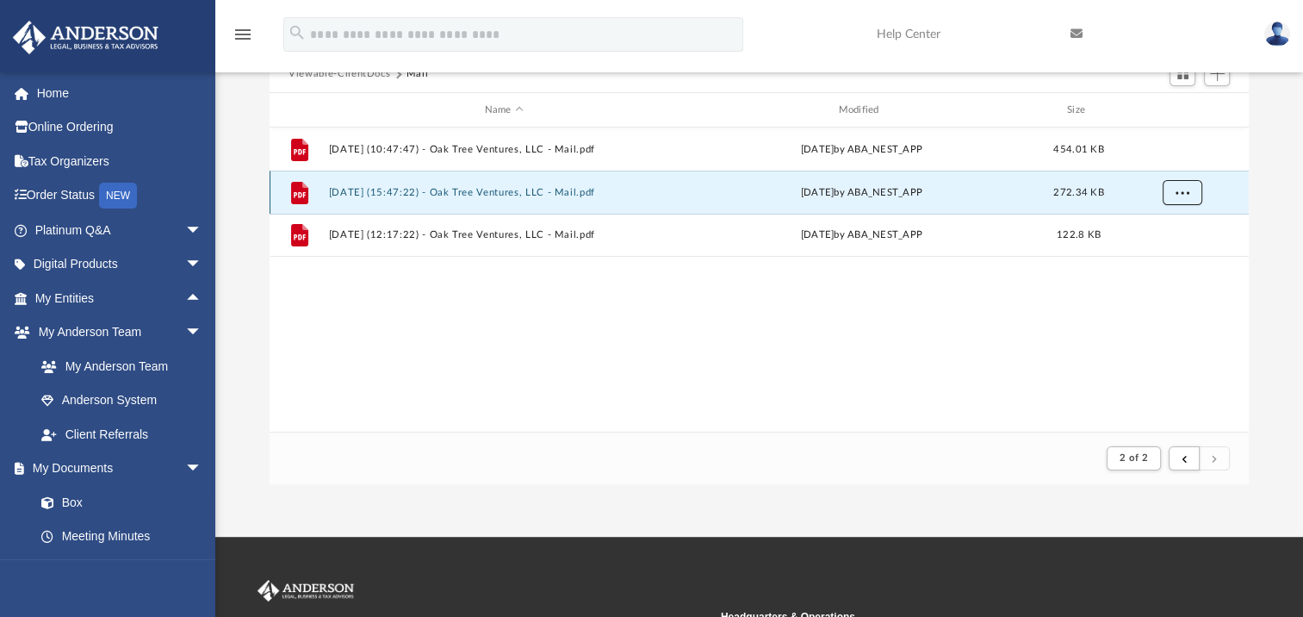
click at [1183, 195] on span "More options" at bounding box center [1183, 191] width 14 height 9
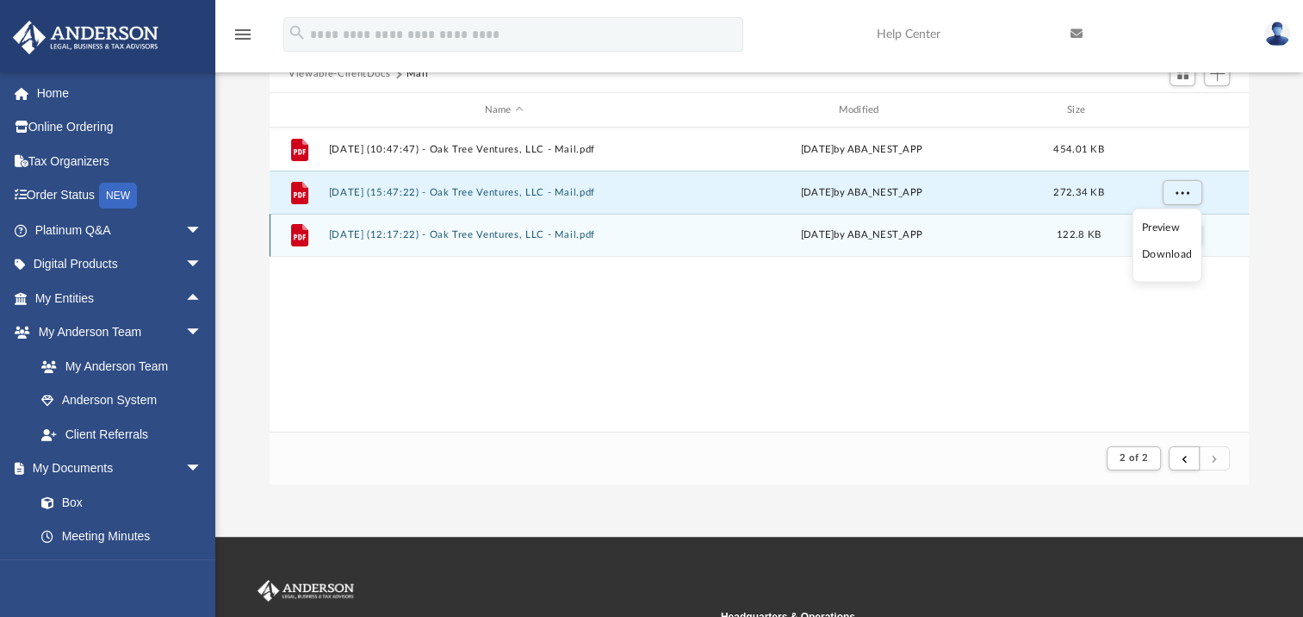
click at [1227, 231] on div "grid" at bounding box center [1181, 235] width 121 height 33
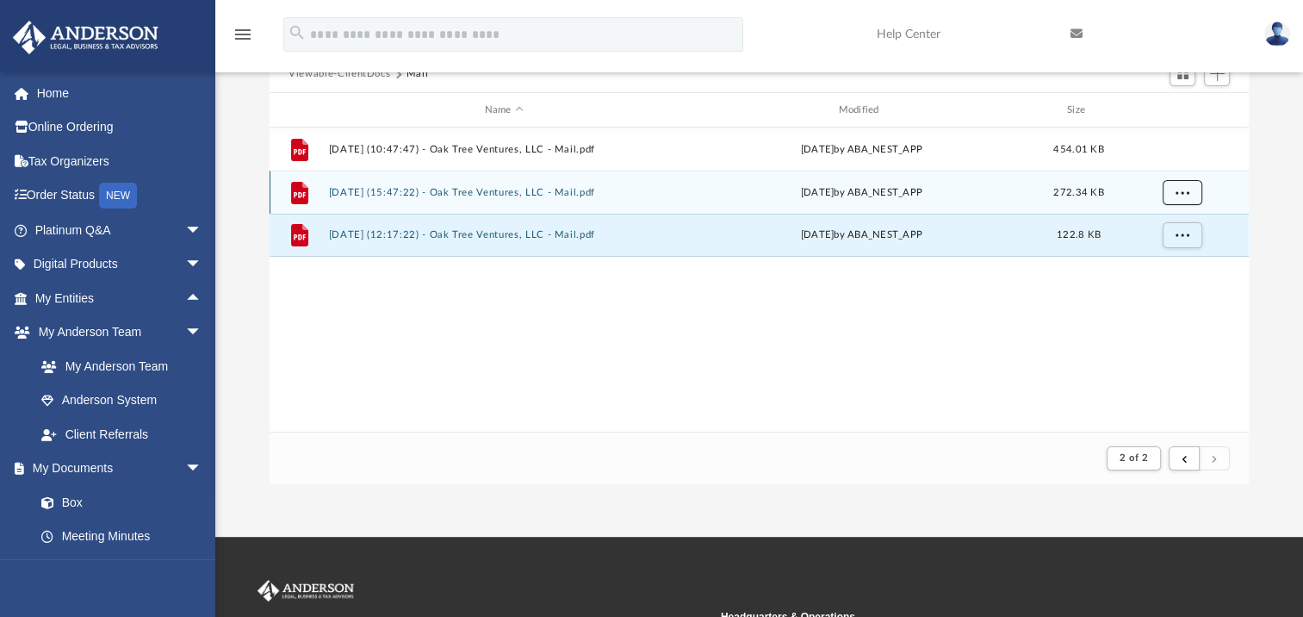
click at [1189, 191] on button "More options" at bounding box center [1183, 193] width 40 height 26
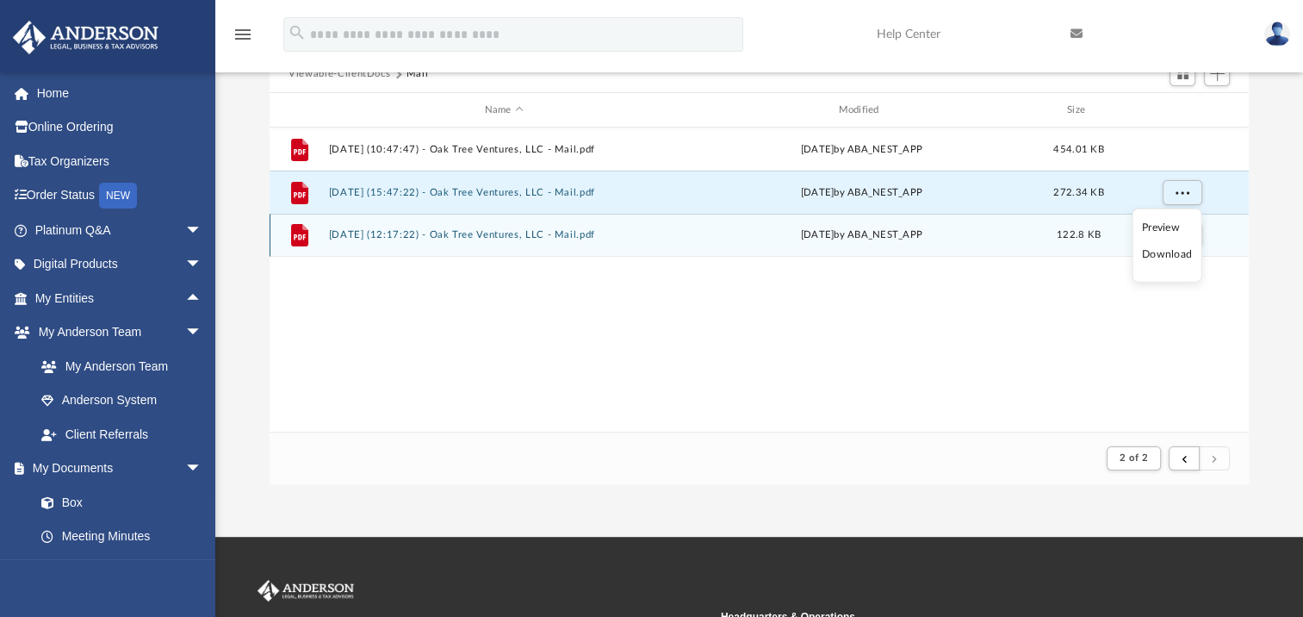
click at [1176, 252] on li "Download" at bounding box center [1167, 254] width 50 height 18
click at [1185, 231] on span "More options" at bounding box center [1183, 234] width 14 height 9
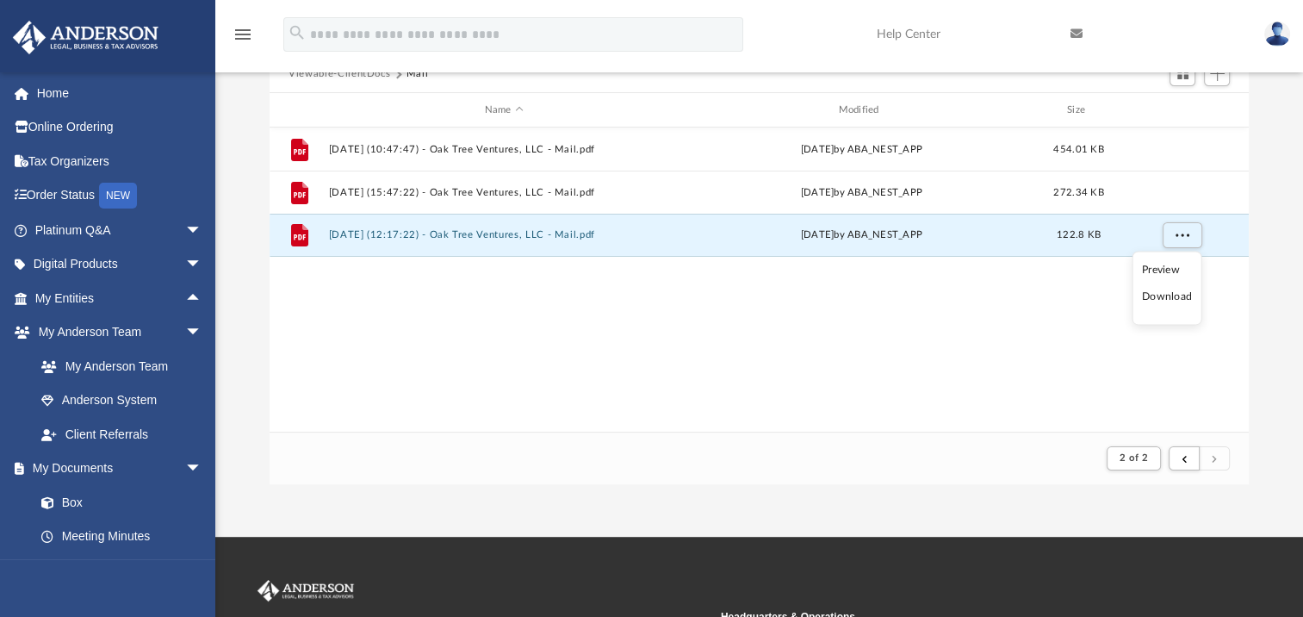
click at [1156, 294] on li "Download" at bounding box center [1167, 298] width 50 height 18
click at [732, 297] on div "File [DATE] (10:47:47) - Oak Tree Ventures, LLC - Mail.pdf [DATE] by ABA_NEST_A…" at bounding box center [759, 279] width 979 height 304
click at [521, 366] on div "File [DATE] (10:47:47) - Oak Tree Ventures, LLC - Mail.pdf [DATE] by ABA_NEST_A…" at bounding box center [759, 279] width 979 height 304
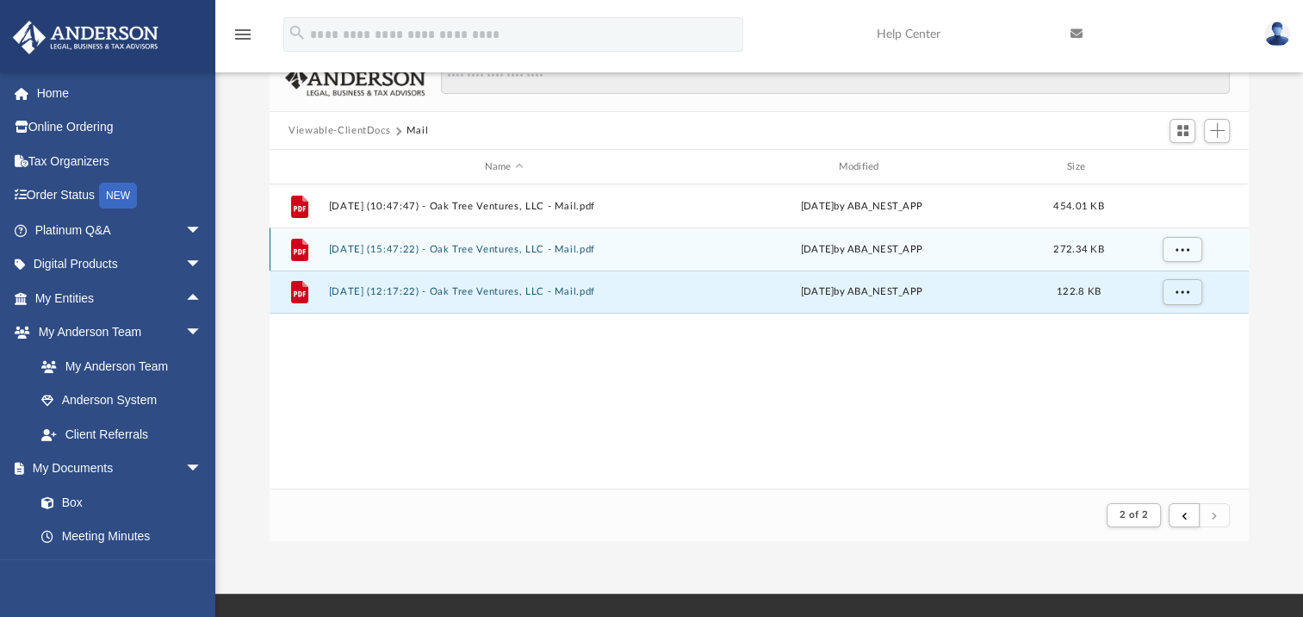
scroll to position [86, 0]
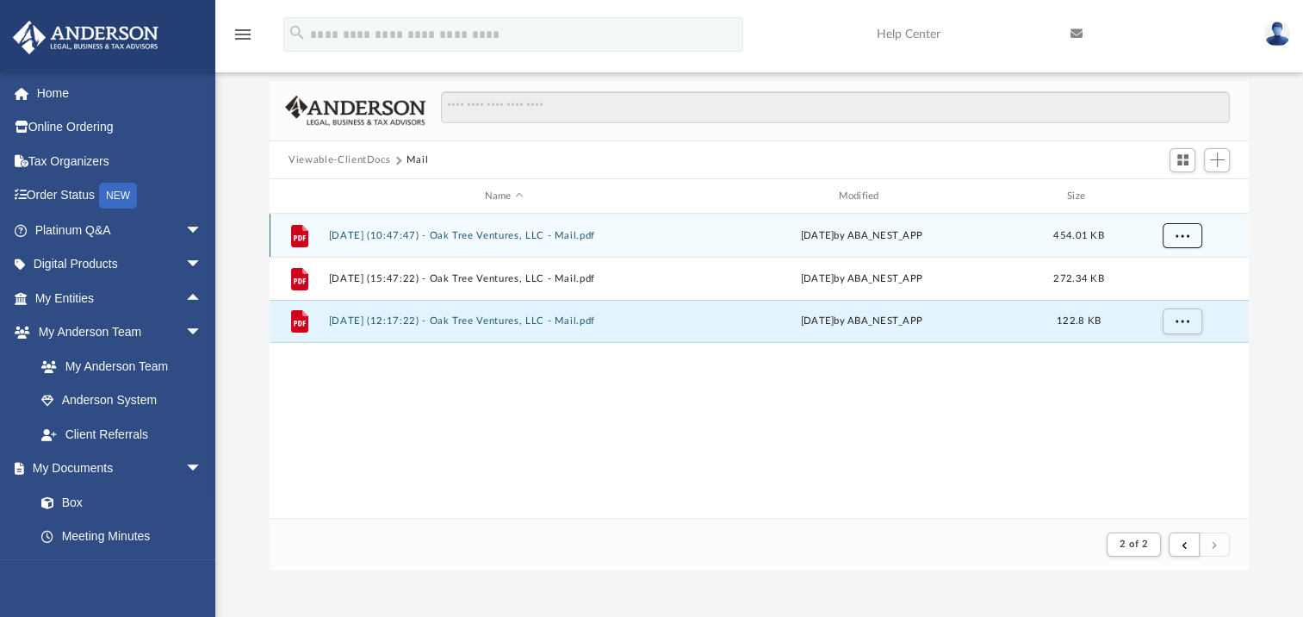
click at [1183, 228] on button "More options" at bounding box center [1183, 236] width 40 height 26
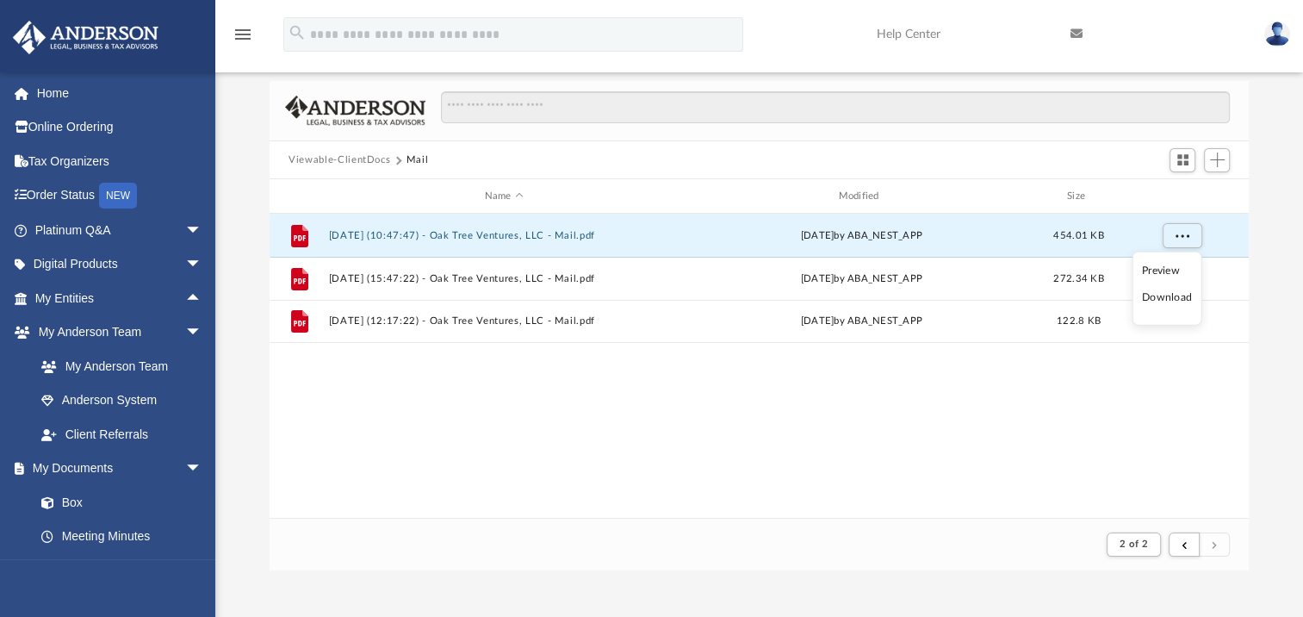
drag, startPoint x: 1165, startPoint y: 444, endPoint x: 841, endPoint y: 377, distance: 331.6
click at [1143, 453] on div "File [DATE] (10:47:47) - Oak Tree Ventures, LLC - Mail.pdf [DATE] by ABA_NEST_A…" at bounding box center [759, 366] width 979 height 304
click at [1226, 237] on div "grid" at bounding box center [1181, 235] width 121 height 33
